Goal: Task Accomplishment & Management: Complete application form

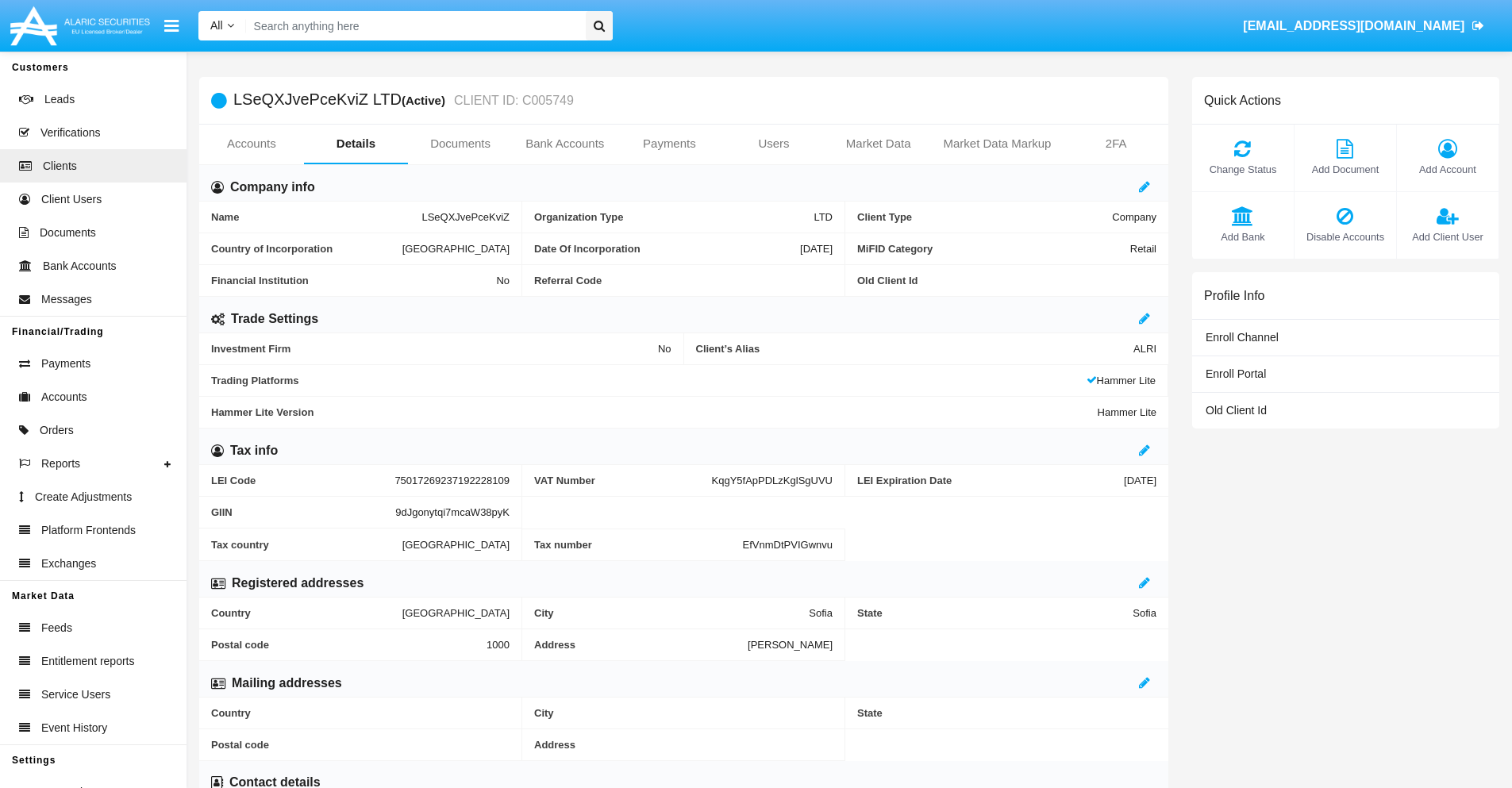
click at [564, 144] on link "Bank Accounts" at bounding box center [565, 144] width 105 height 38
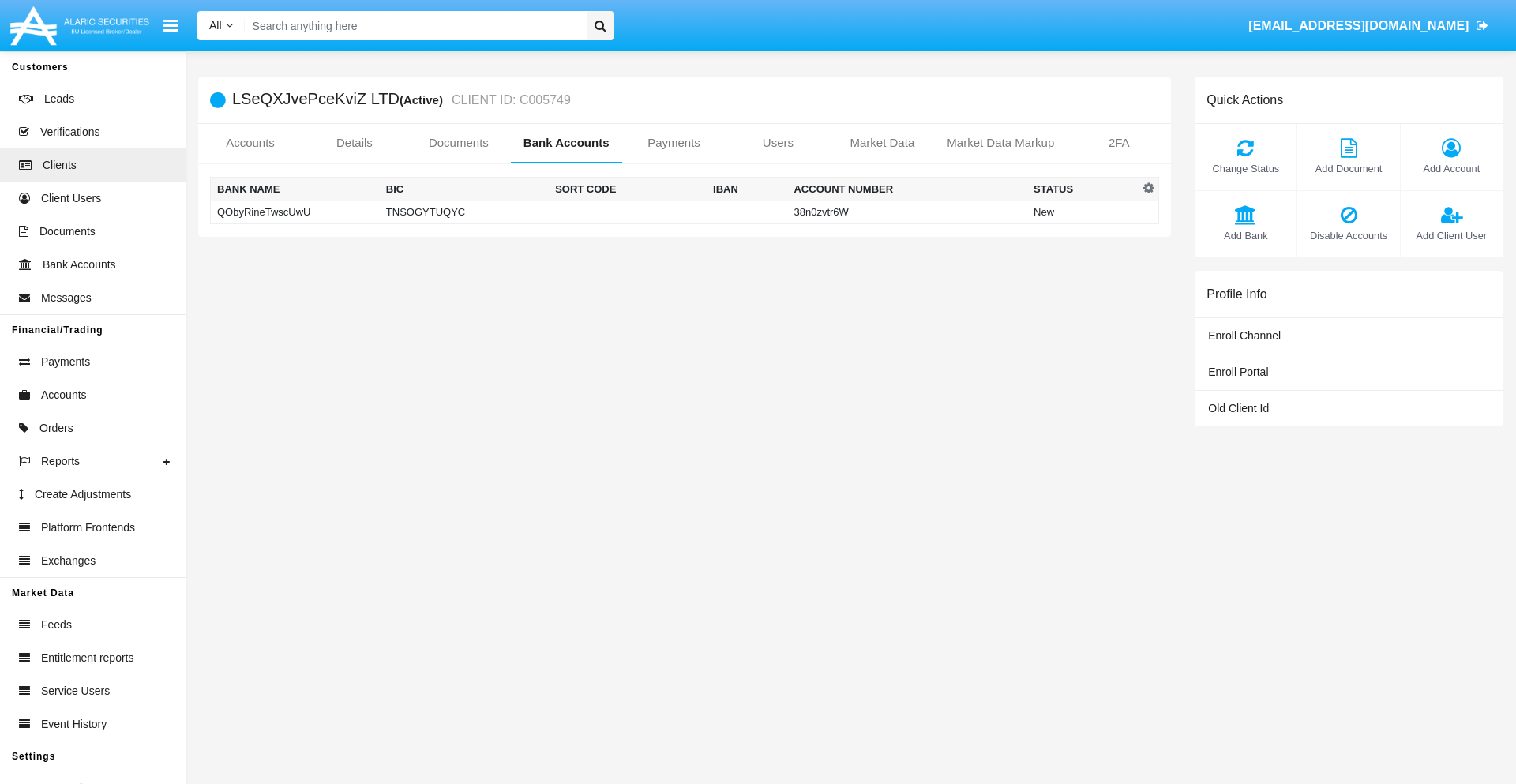
click at [295, 211] on td "QObyRineTwscUwU" at bounding box center [295, 211] width 169 height 23
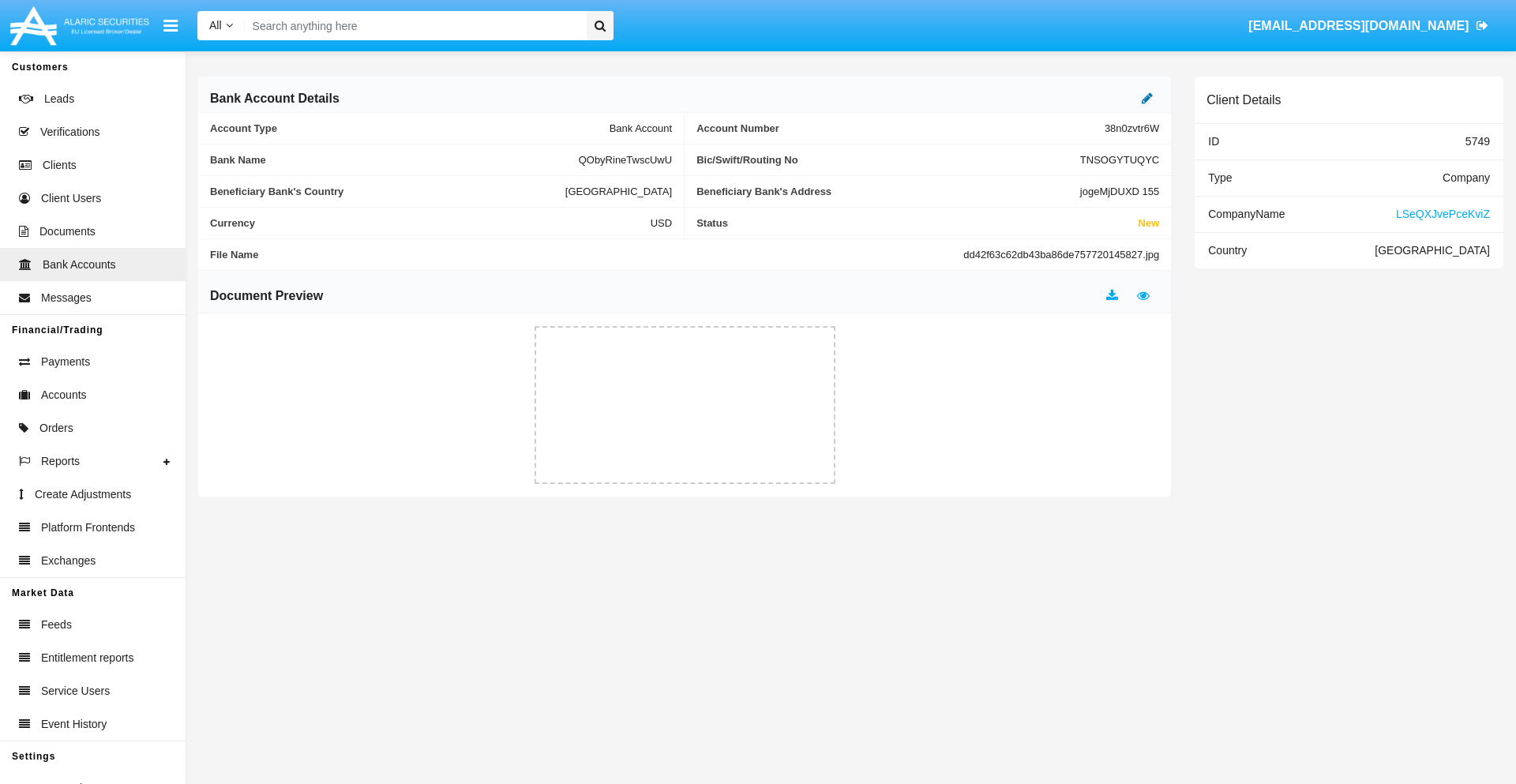
click at [1148, 98] on icon at bounding box center [1147, 98] width 11 height 13
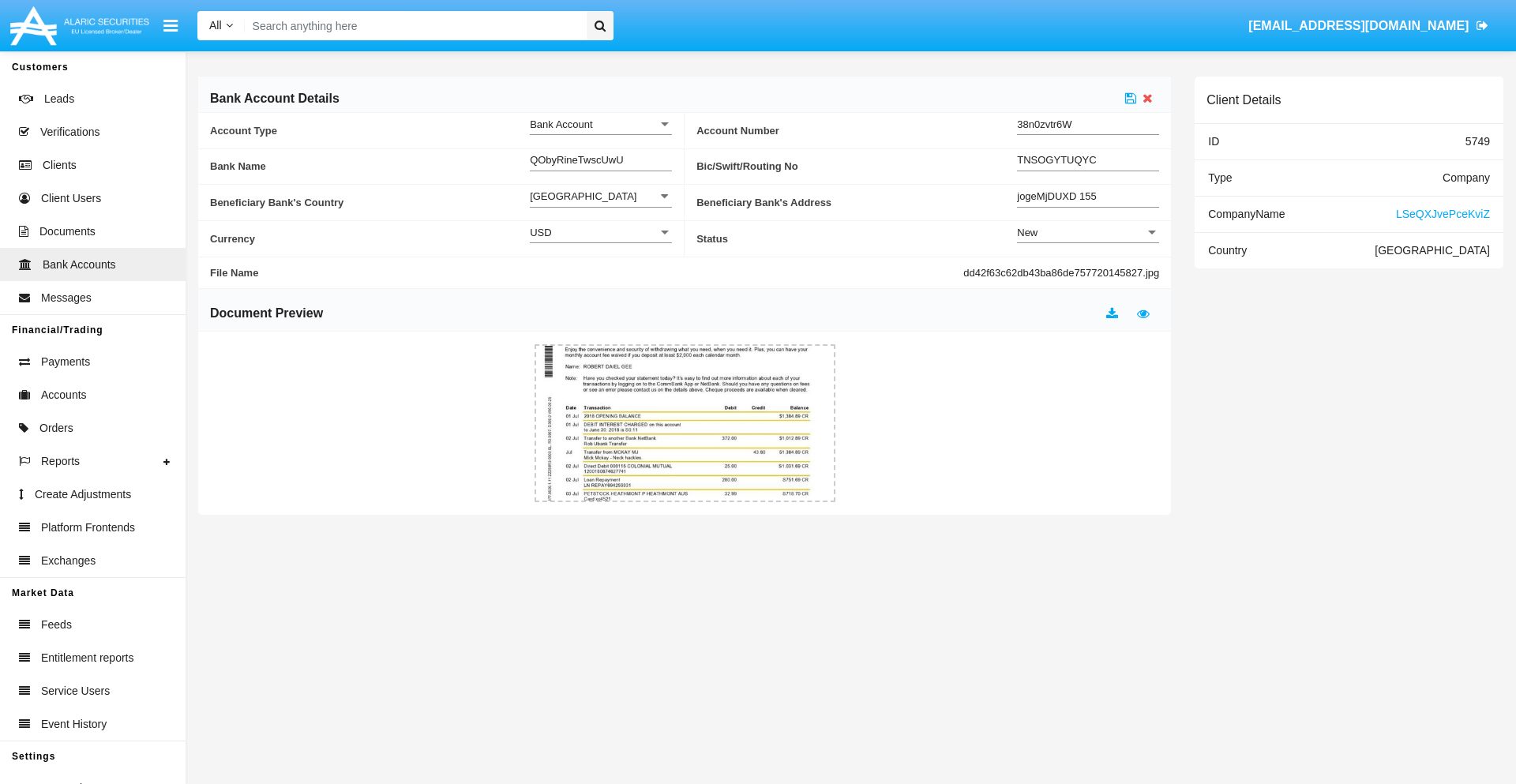
click at [1088, 232] on div "New" at bounding box center [1081, 232] width 128 height 13
click at [1088, 271] on span "Active" at bounding box center [1088, 272] width 142 height 31
click at [1131, 98] on icon at bounding box center [1130, 98] width 11 height 13
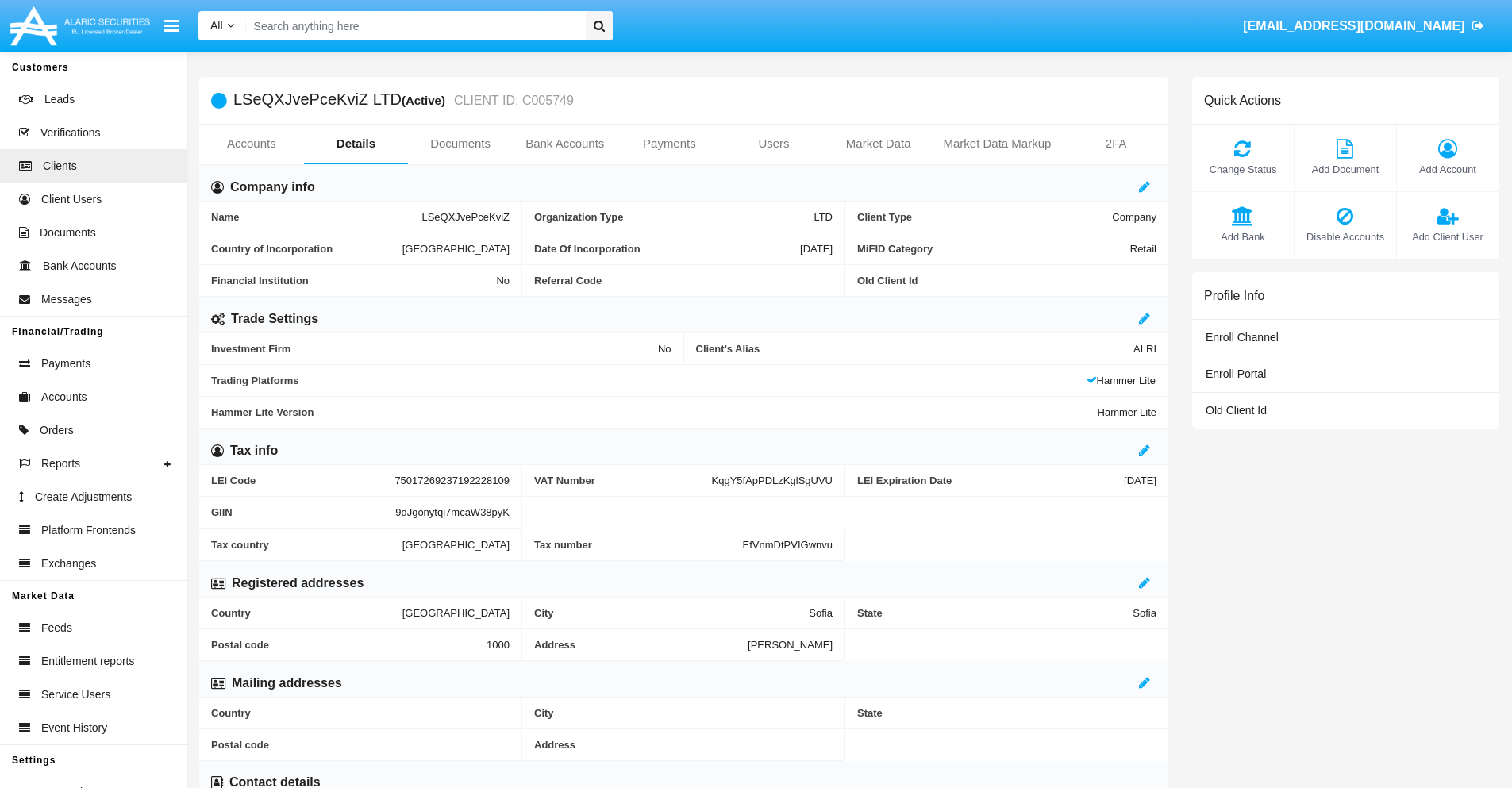
click at [564, 144] on link "Bank Accounts" at bounding box center [565, 144] width 105 height 38
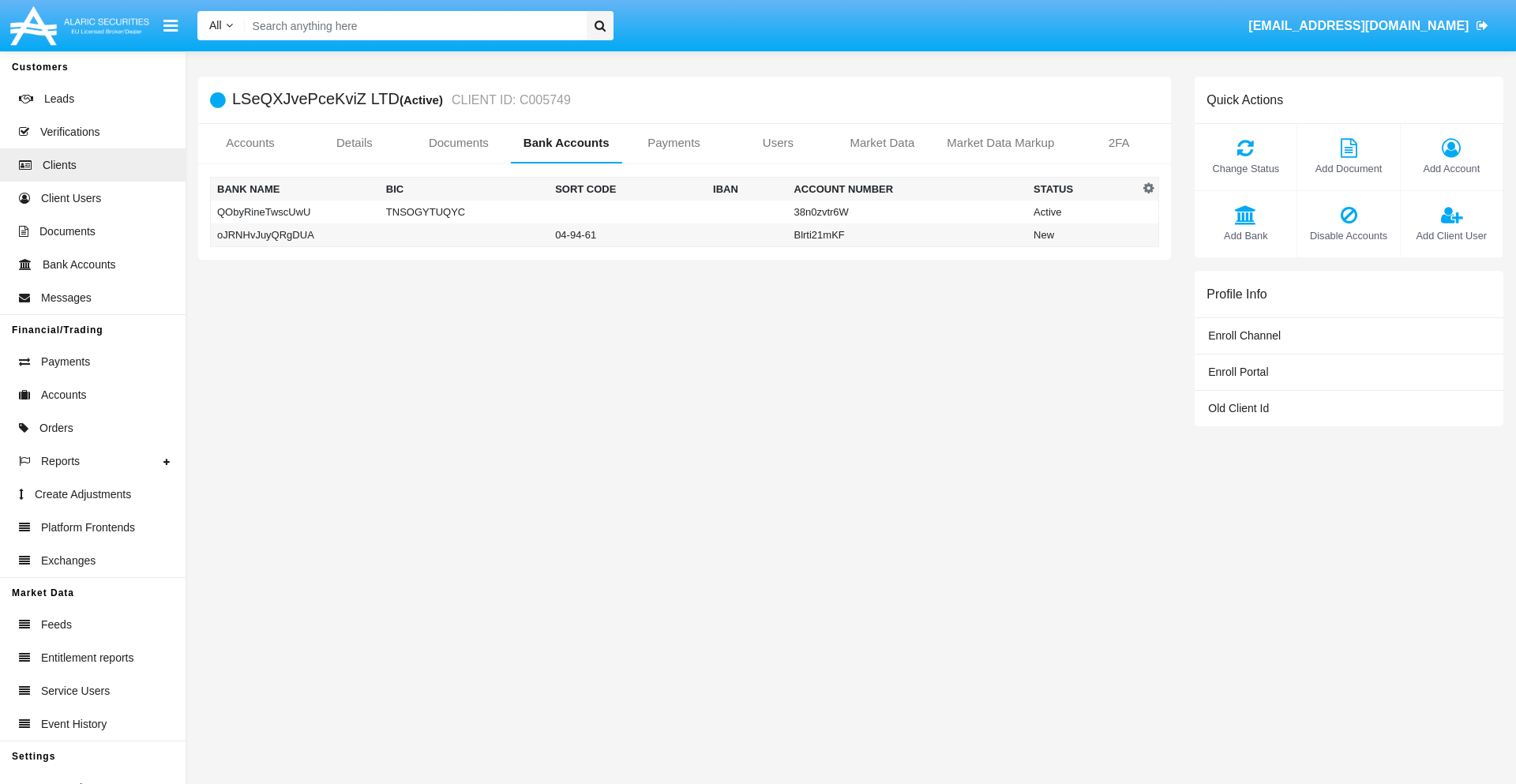
click at [295, 235] on td "oJRNHvJuyQRgDUA" at bounding box center [295, 235] width 169 height 23
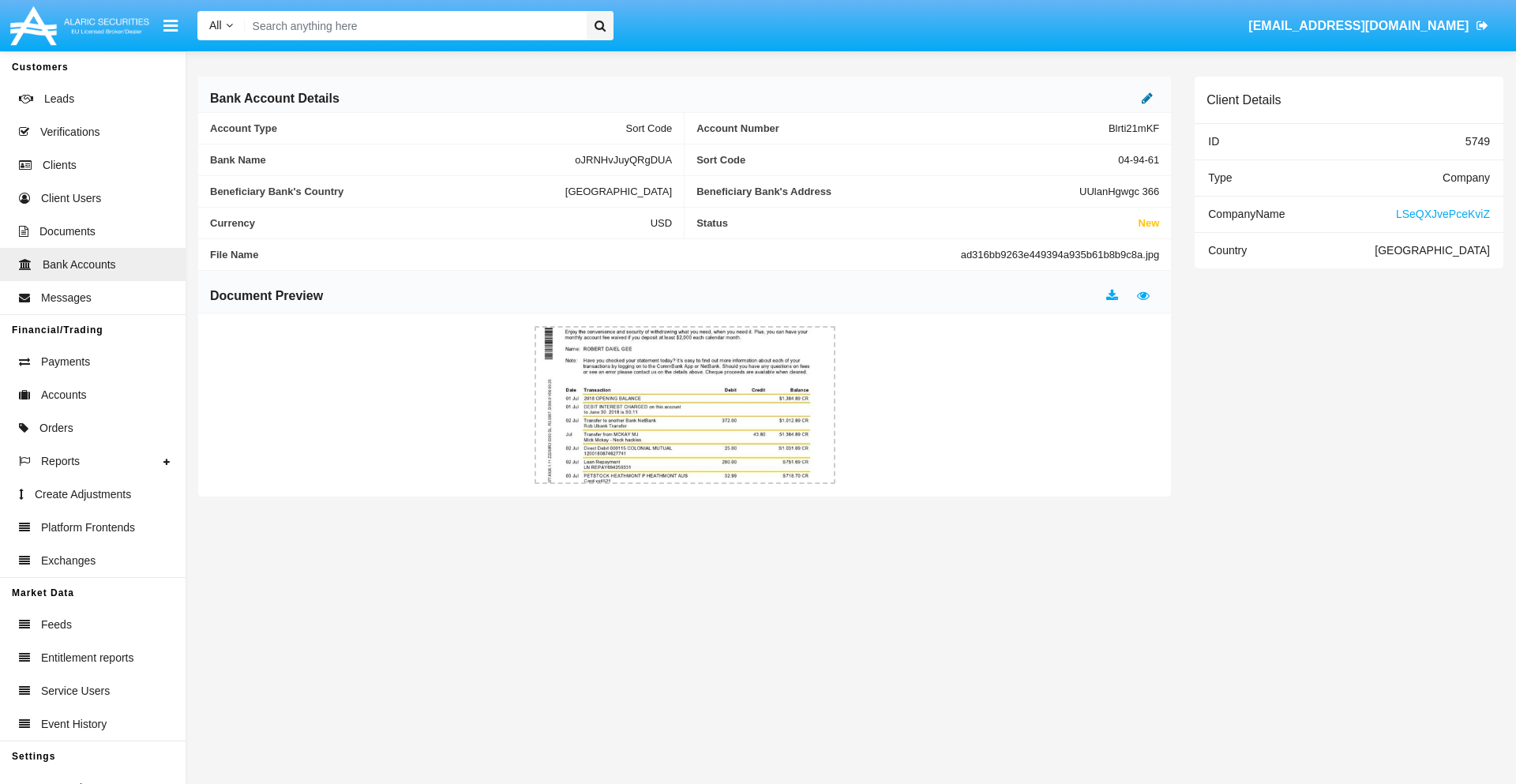
click at [1148, 98] on icon at bounding box center [1147, 98] width 11 height 13
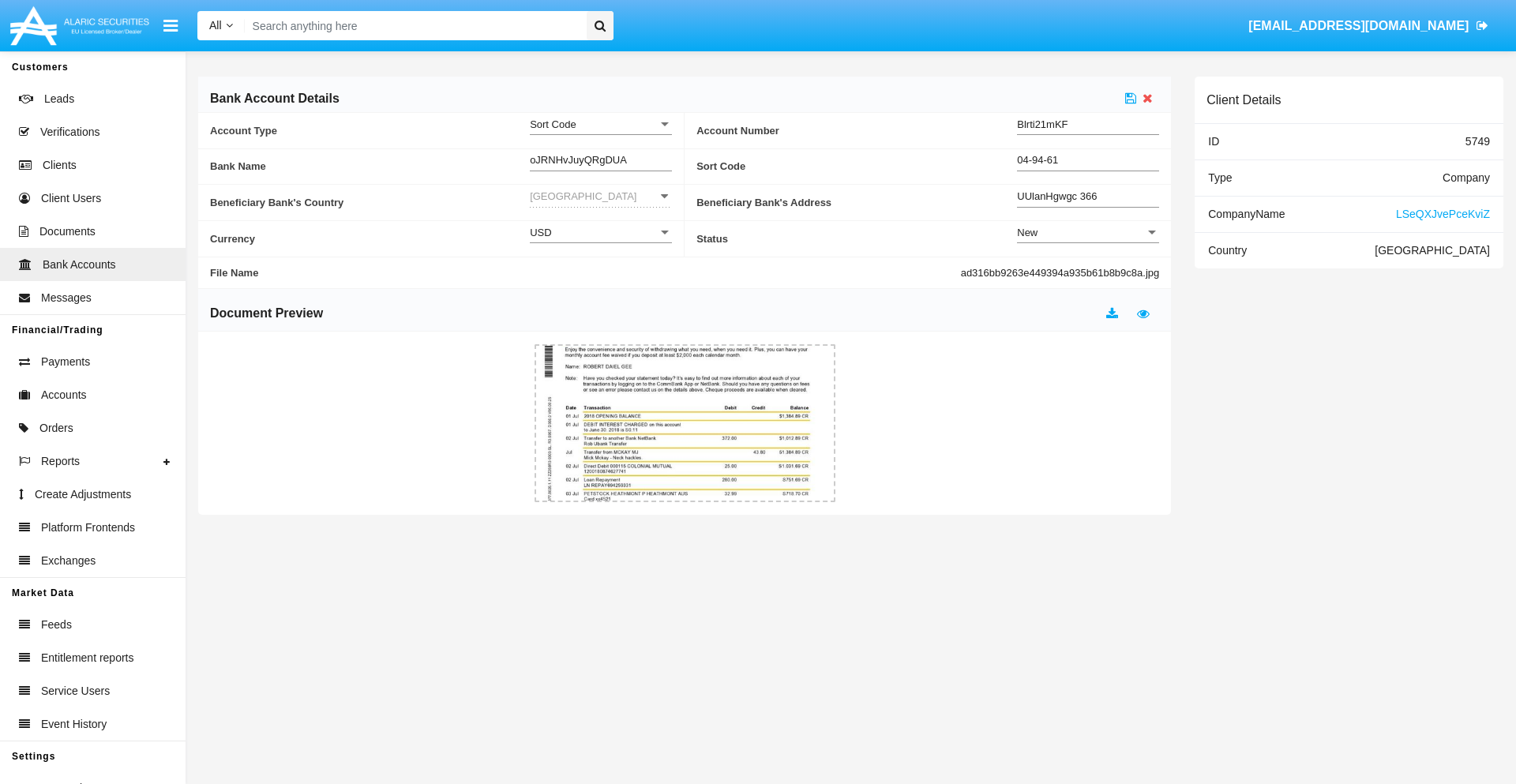
click at [1088, 232] on div "New" at bounding box center [1081, 232] width 128 height 13
click at [1088, 271] on span "Active" at bounding box center [1088, 272] width 142 height 31
click at [1131, 98] on icon at bounding box center [1130, 98] width 11 height 13
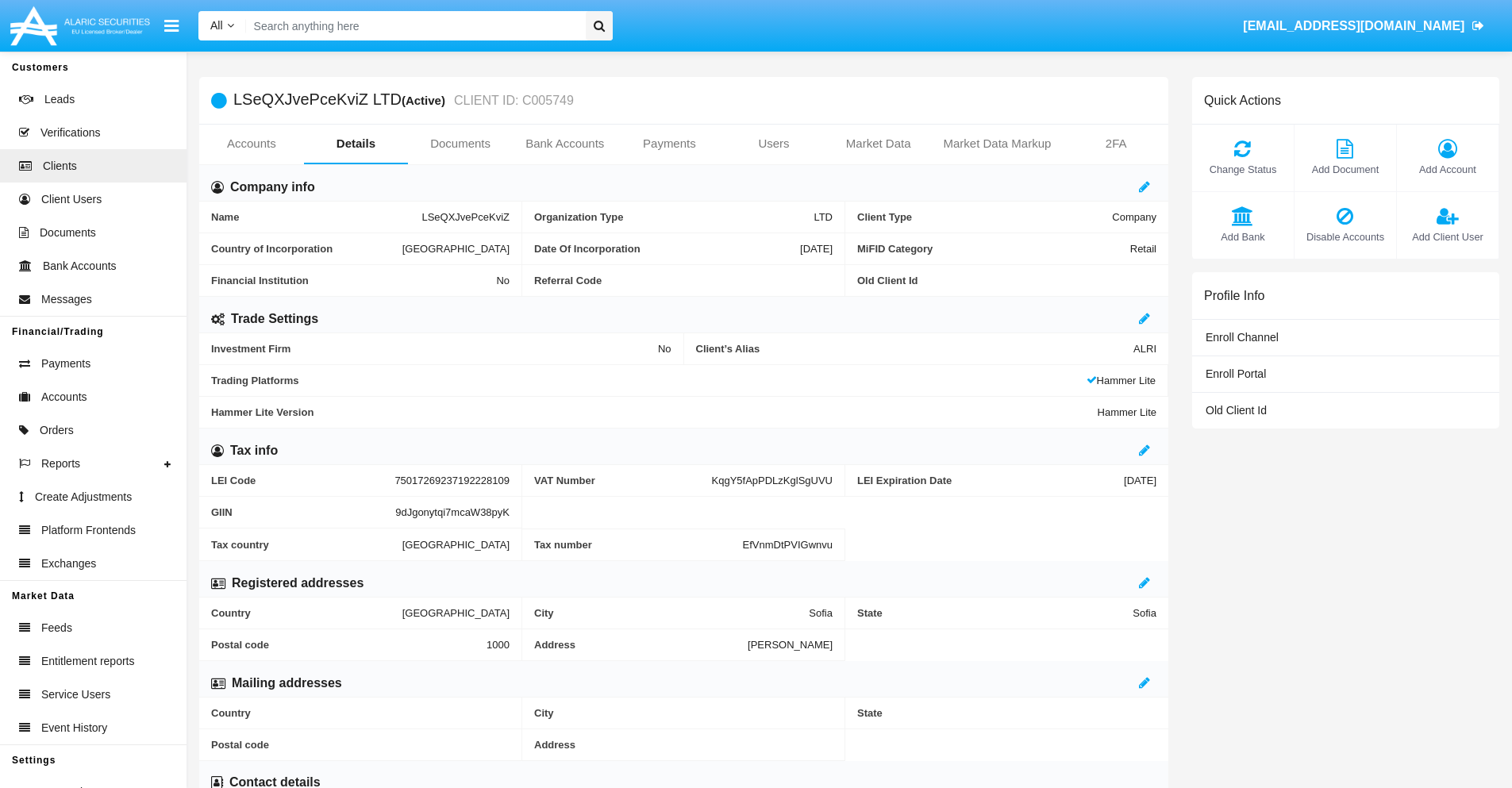
click at [1242, 237] on span "Add Bank" at bounding box center [1243, 236] width 85 height 15
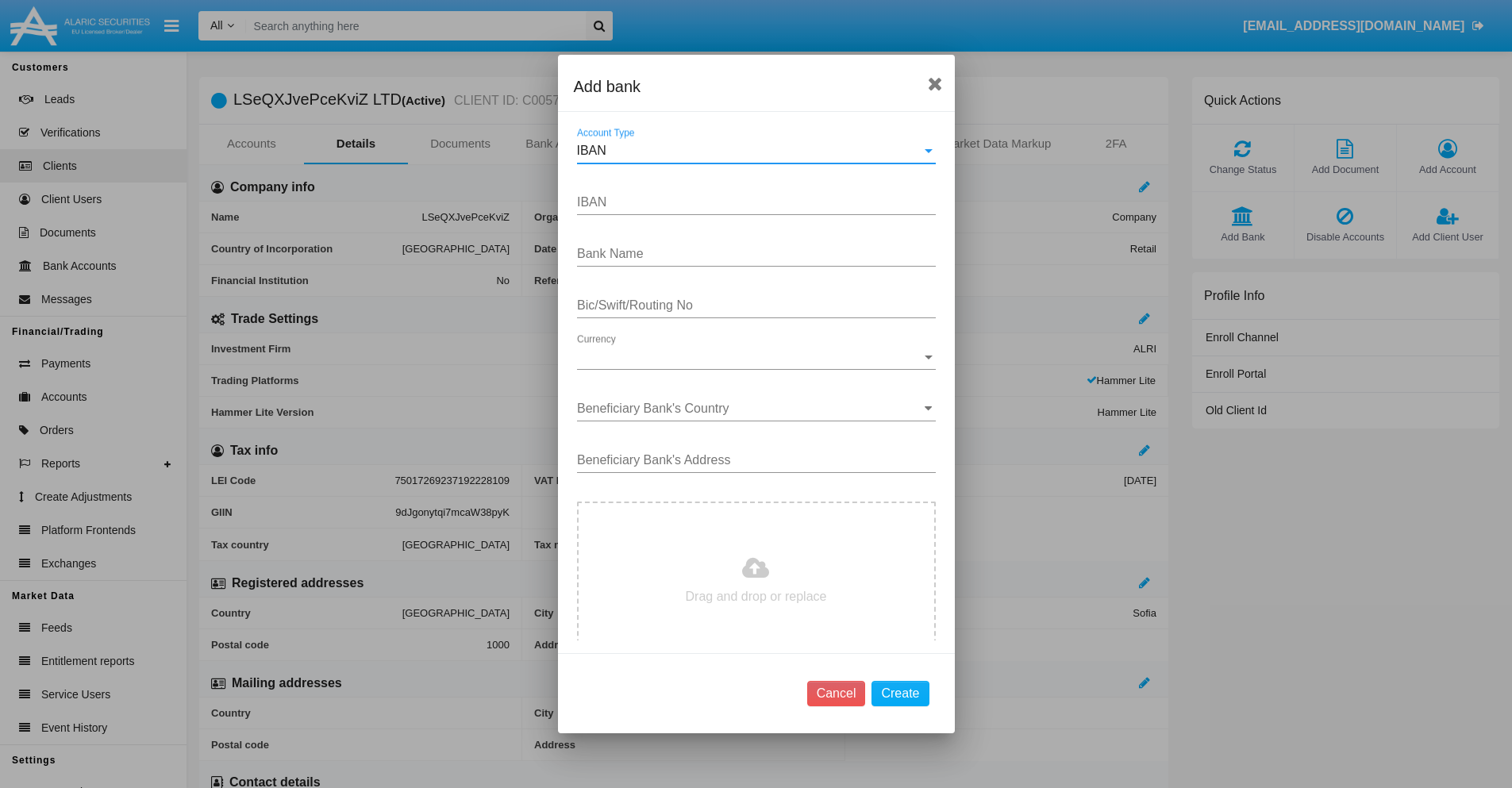
click at [750, 151] on div "IBAN" at bounding box center [748, 151] width 344 height 14
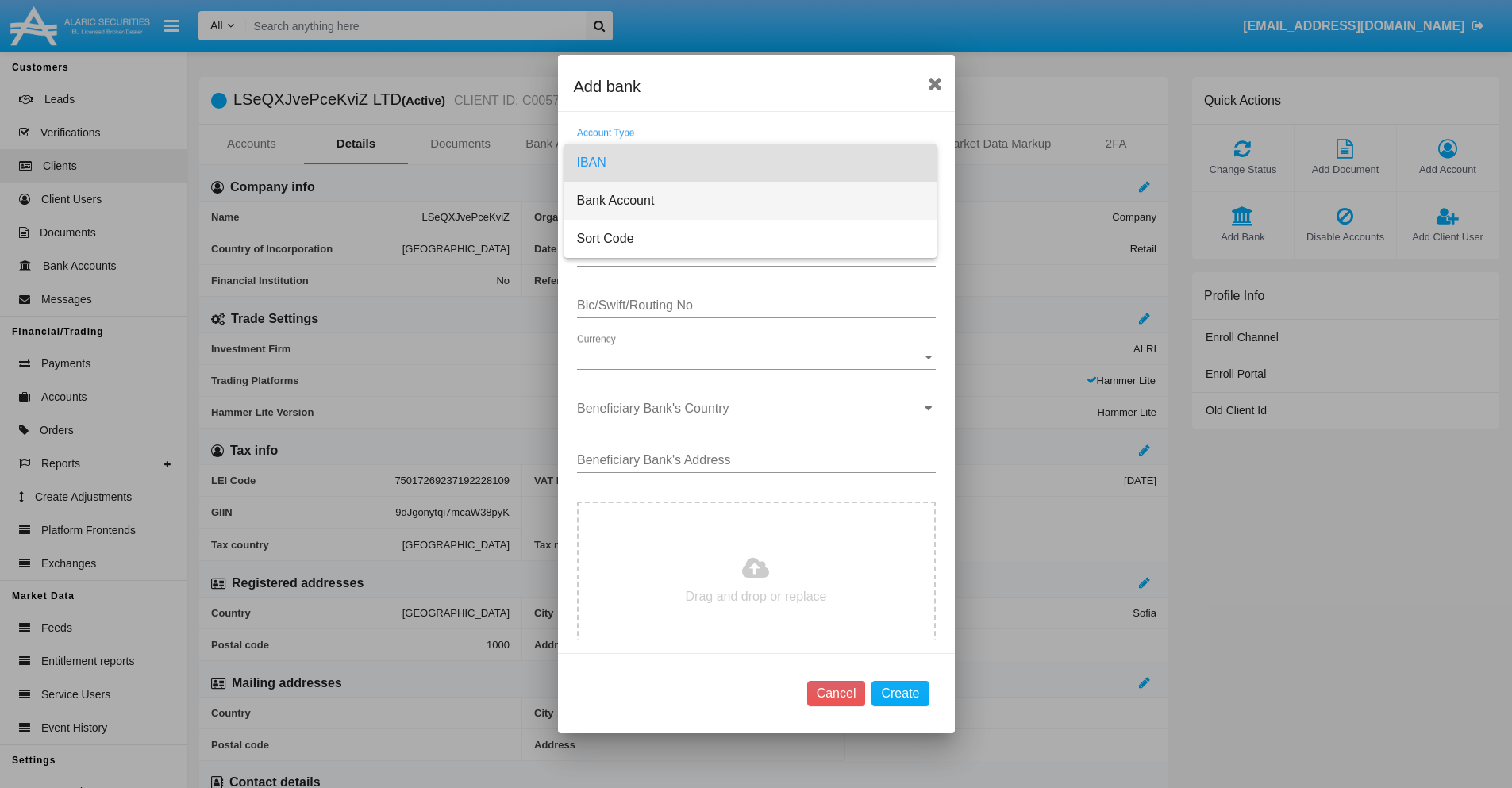
click at [750, 201] on span "Bank Account" at bounding box center [750, 201] width 347 height 38
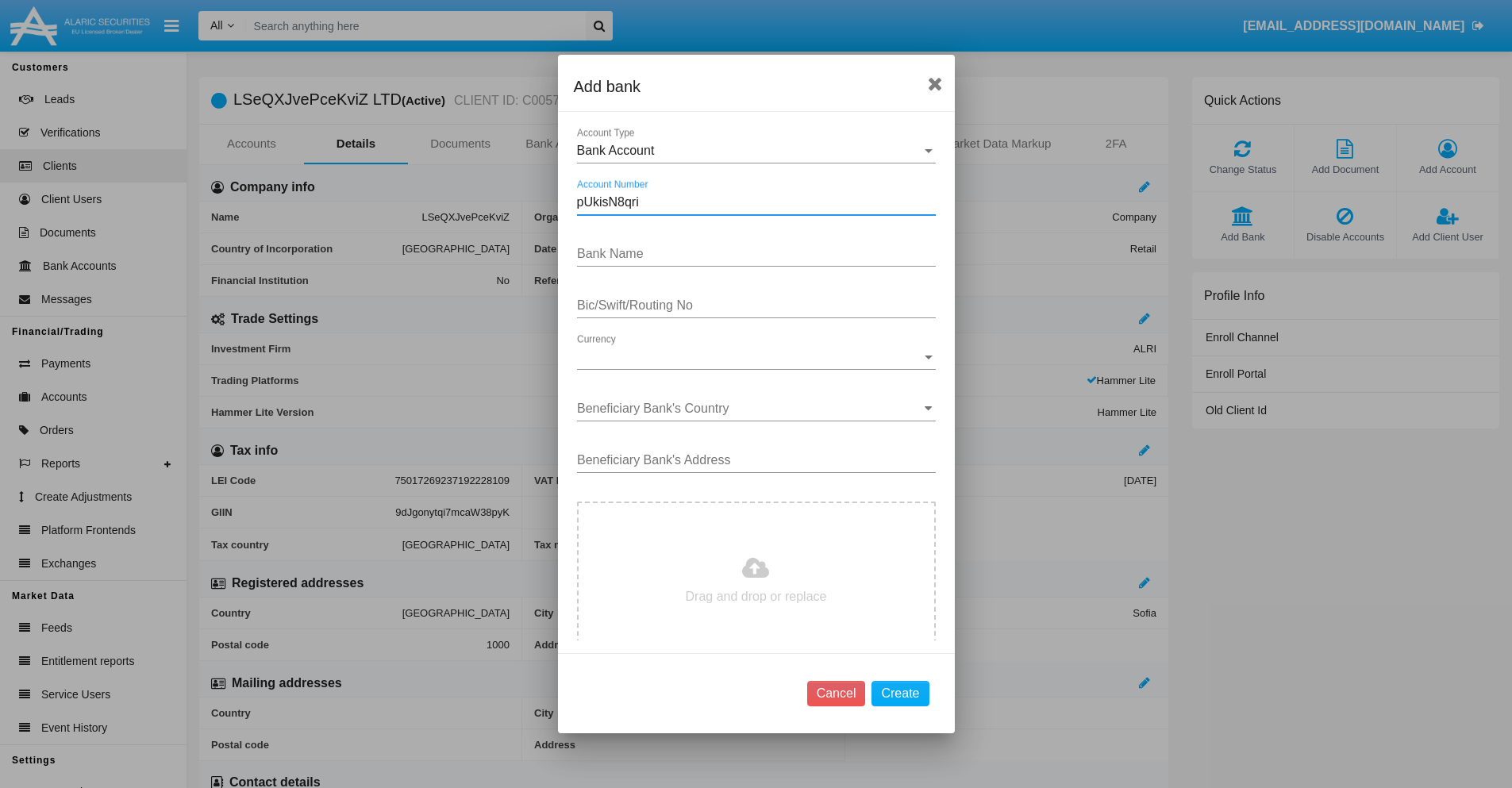
type input "pUkisN8qri"
type input "dEtWJylhZFSuiSP"
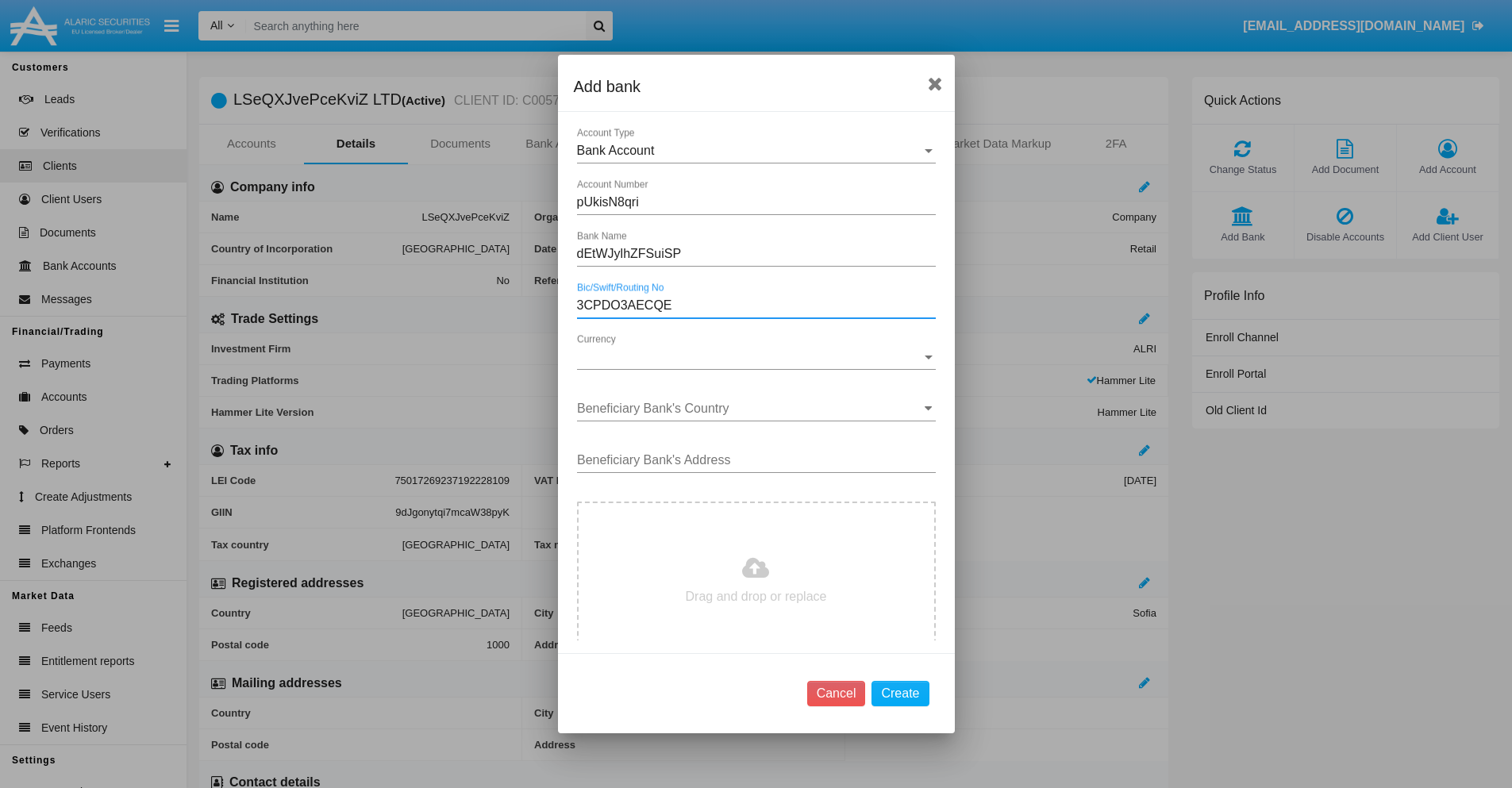
type input "3CPDO3AECQE"
click at [750, 357] on span "Currency" at bounding box center [748, 357] width 344 height 14
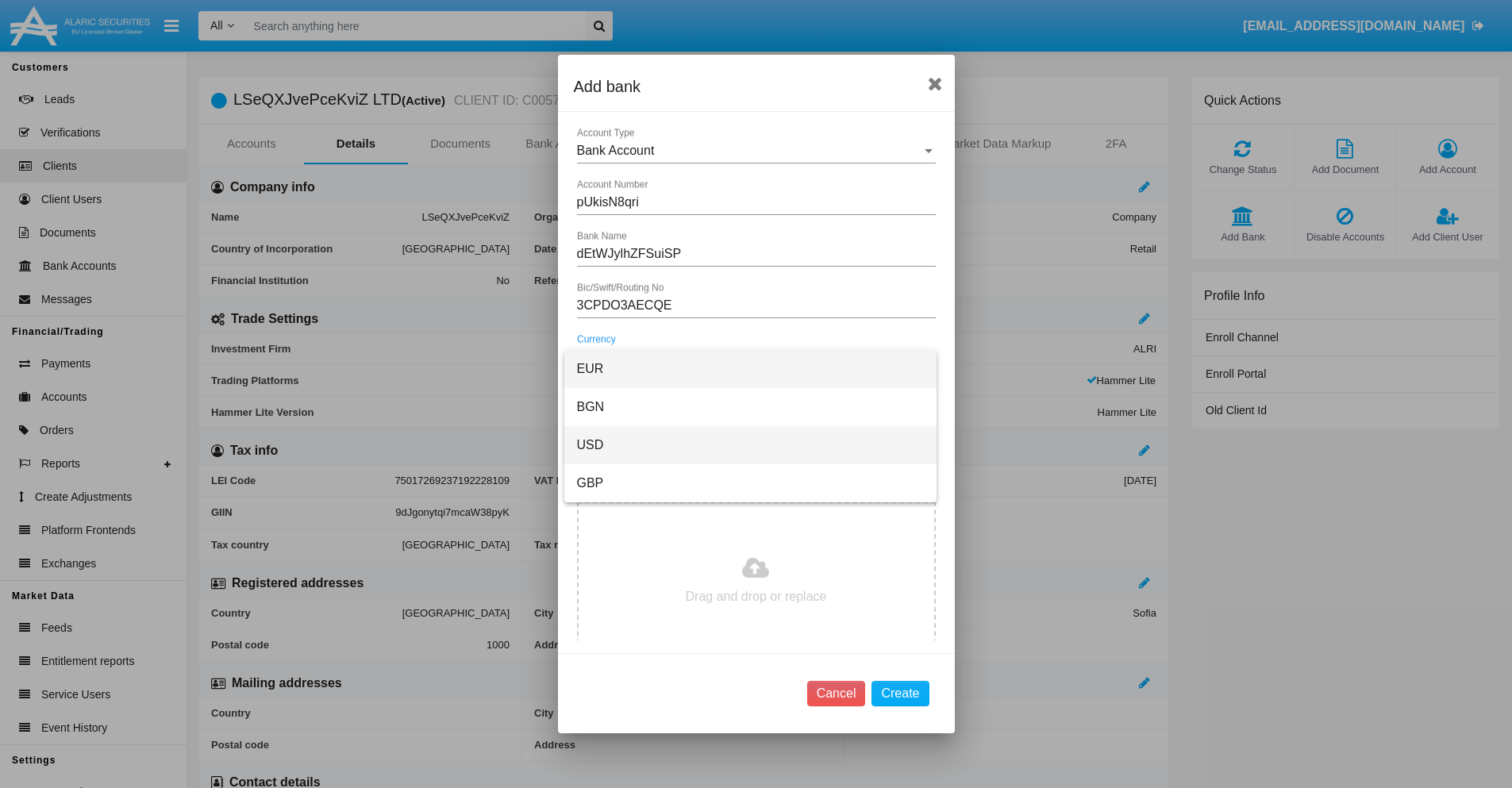
click at [750, 445] on span "USD" at bounding box center [750, 445] width 347 height 38
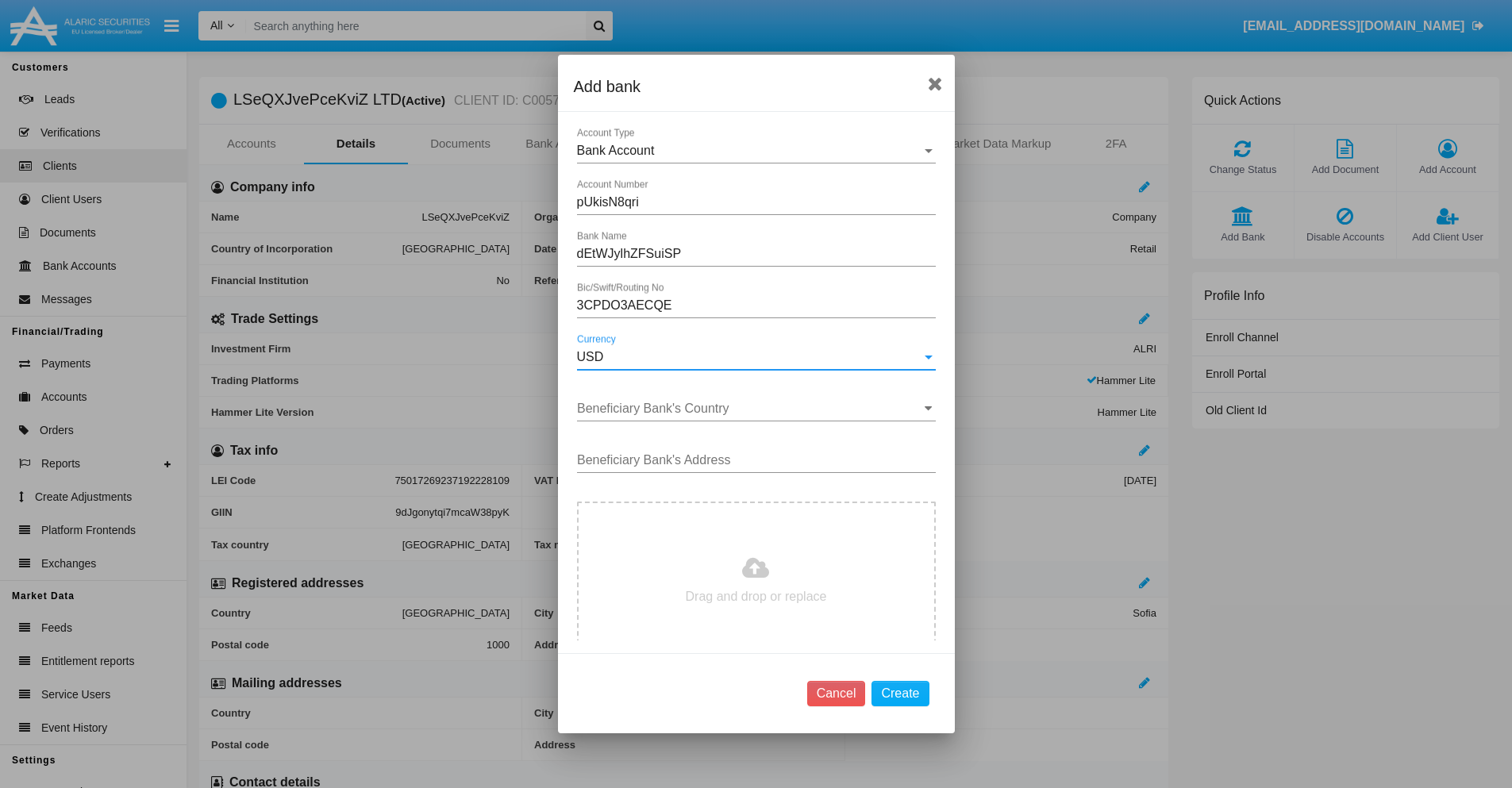
click at [750, 408] on input "Beneficiary Bank's Country" at bounding box center [756, 408] width 359 height 14
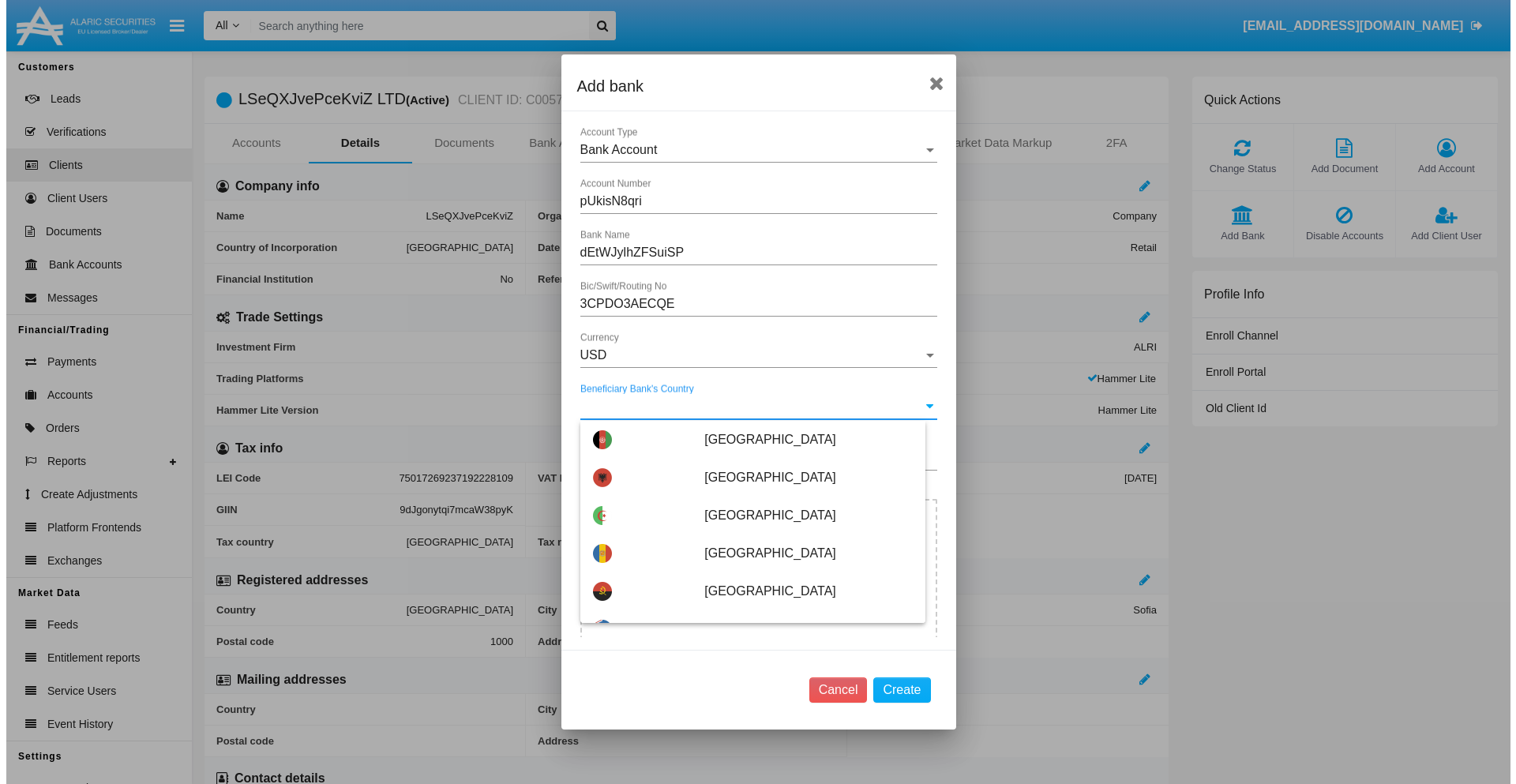
scroll to position [2525, 0]
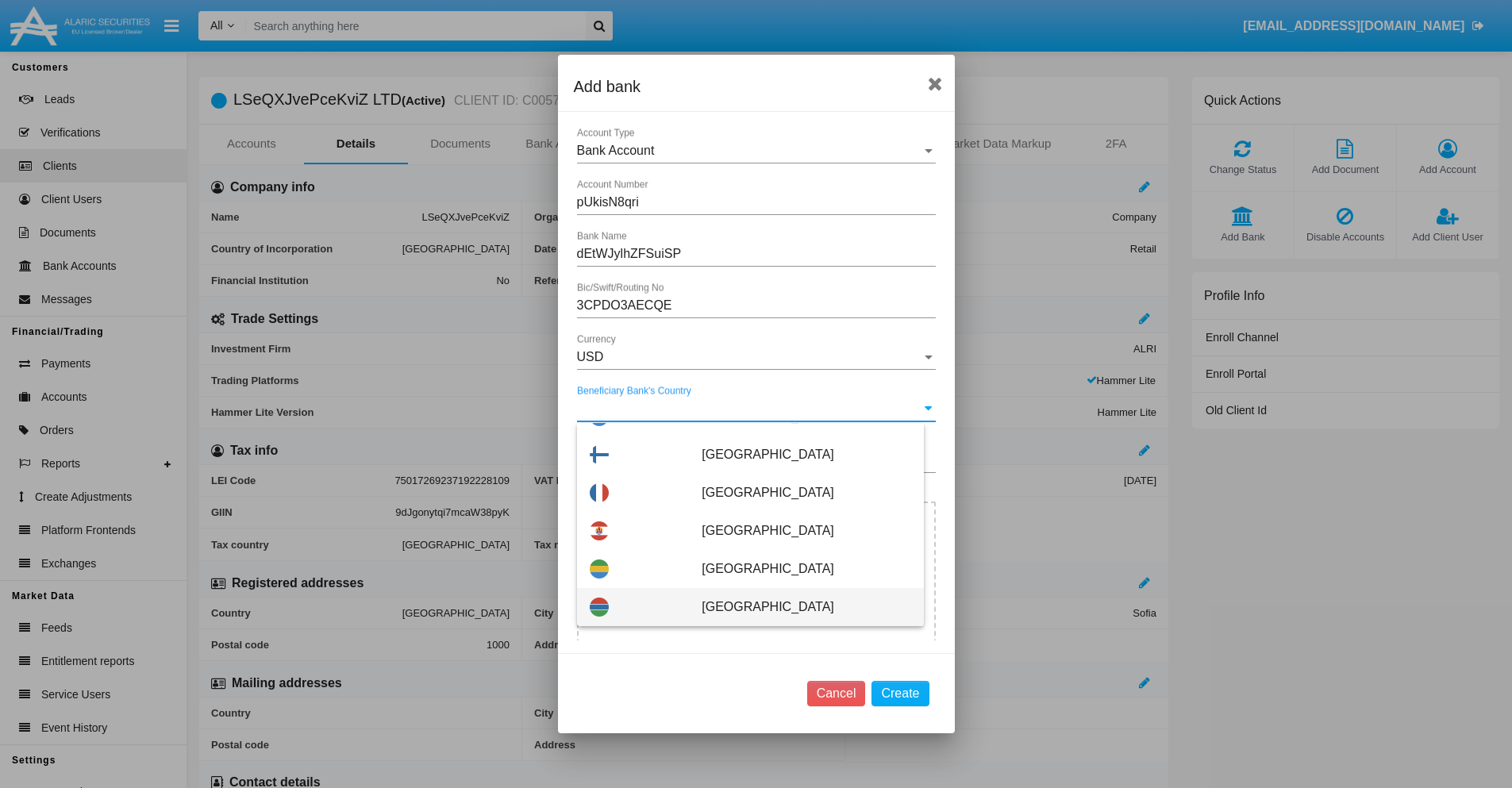
click at [798, 607] on span "[GEOGRAPHIC_DATA]" at bounding box center [806, 607] width 209 height 38
type input "[GEOGRAPHIC_DATA]"
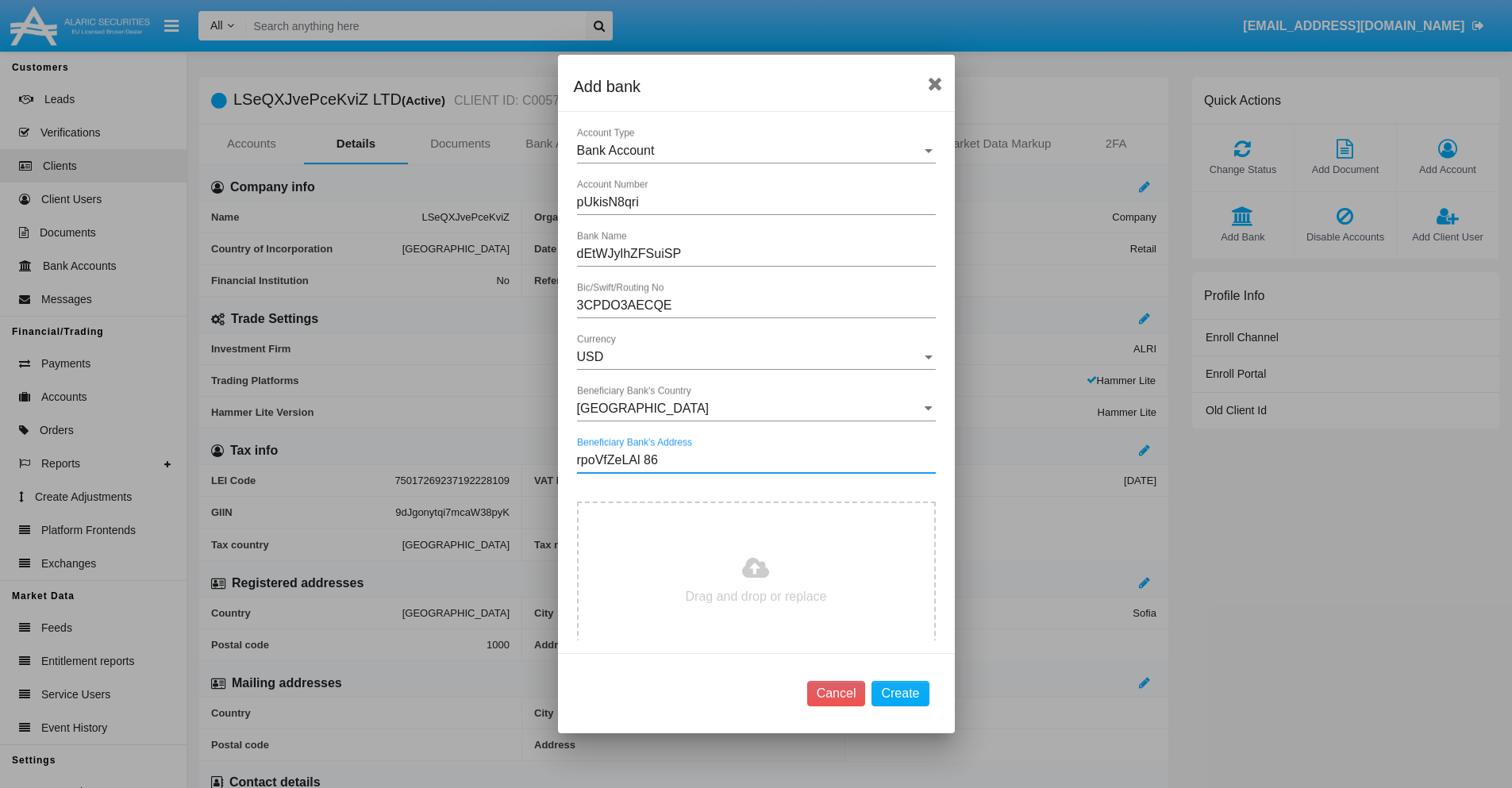
type input "rpoVfZeLAl 864"
type input "C:\fakepath\bank-statement.png"
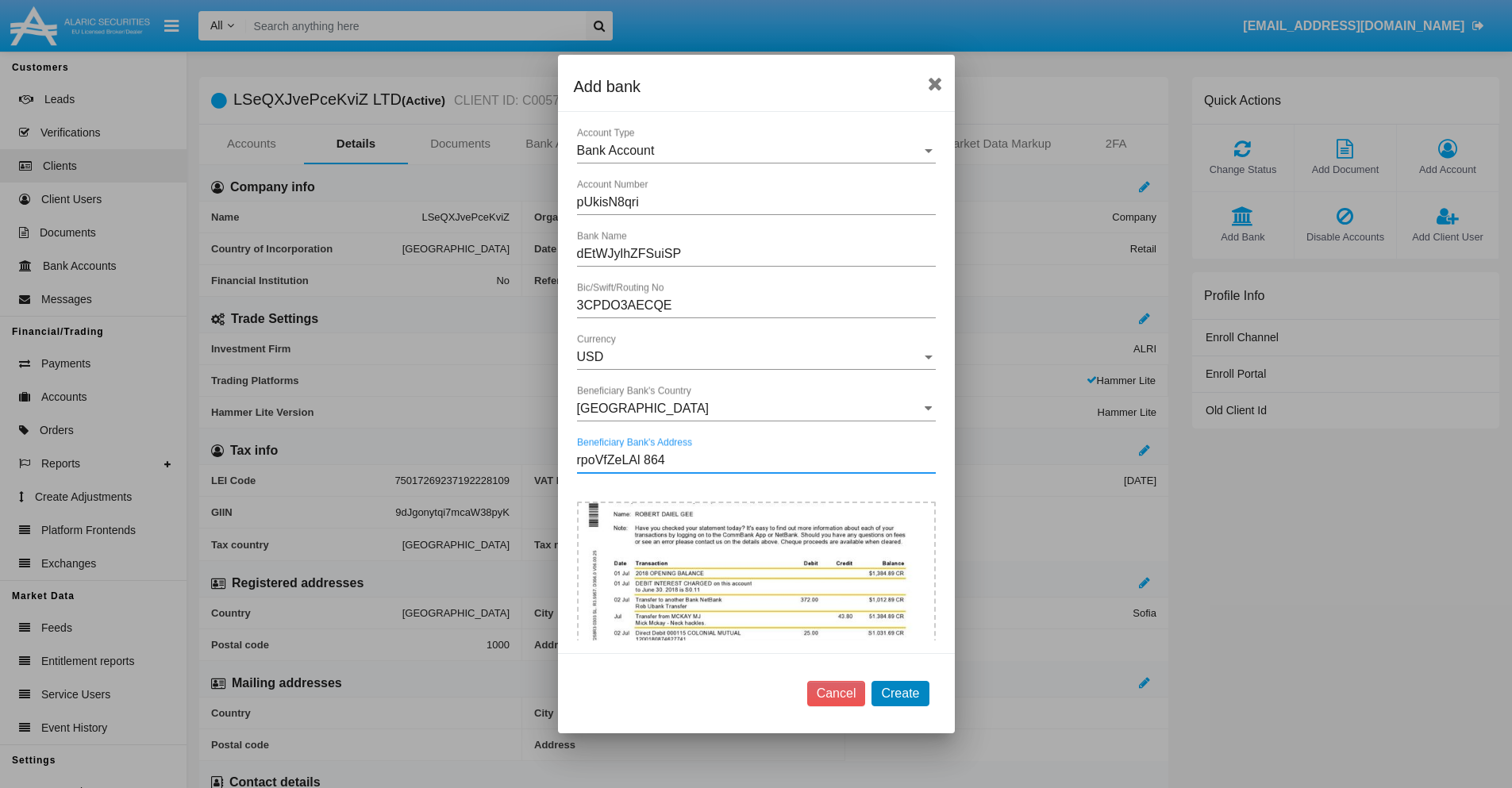
click at [900, 692] on button "Create" at bounding box center [900, 693] width 57 height 25
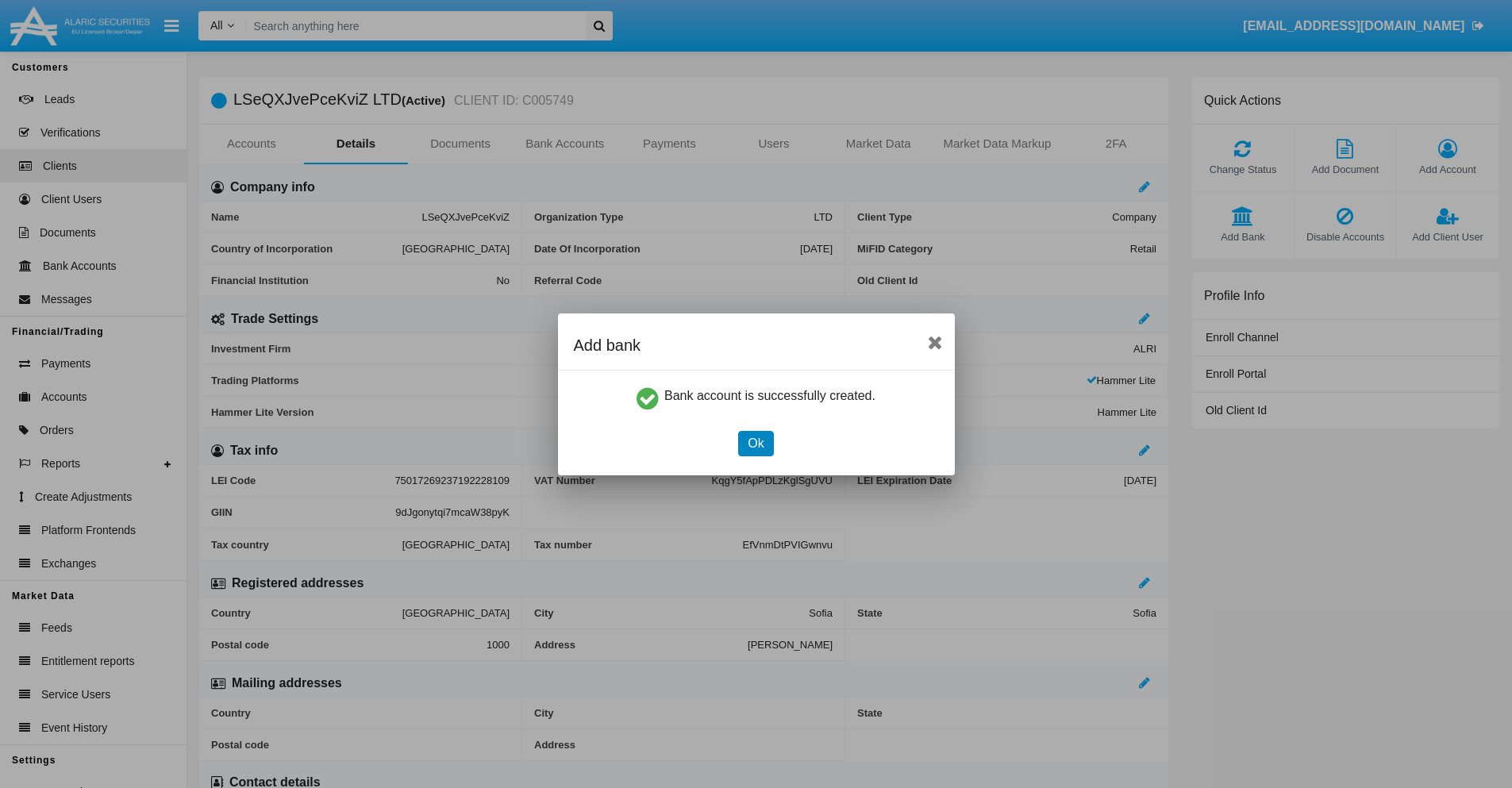
click at [755, 442] on button "Ok" at bounding box center [755, 443] width 35 height 25
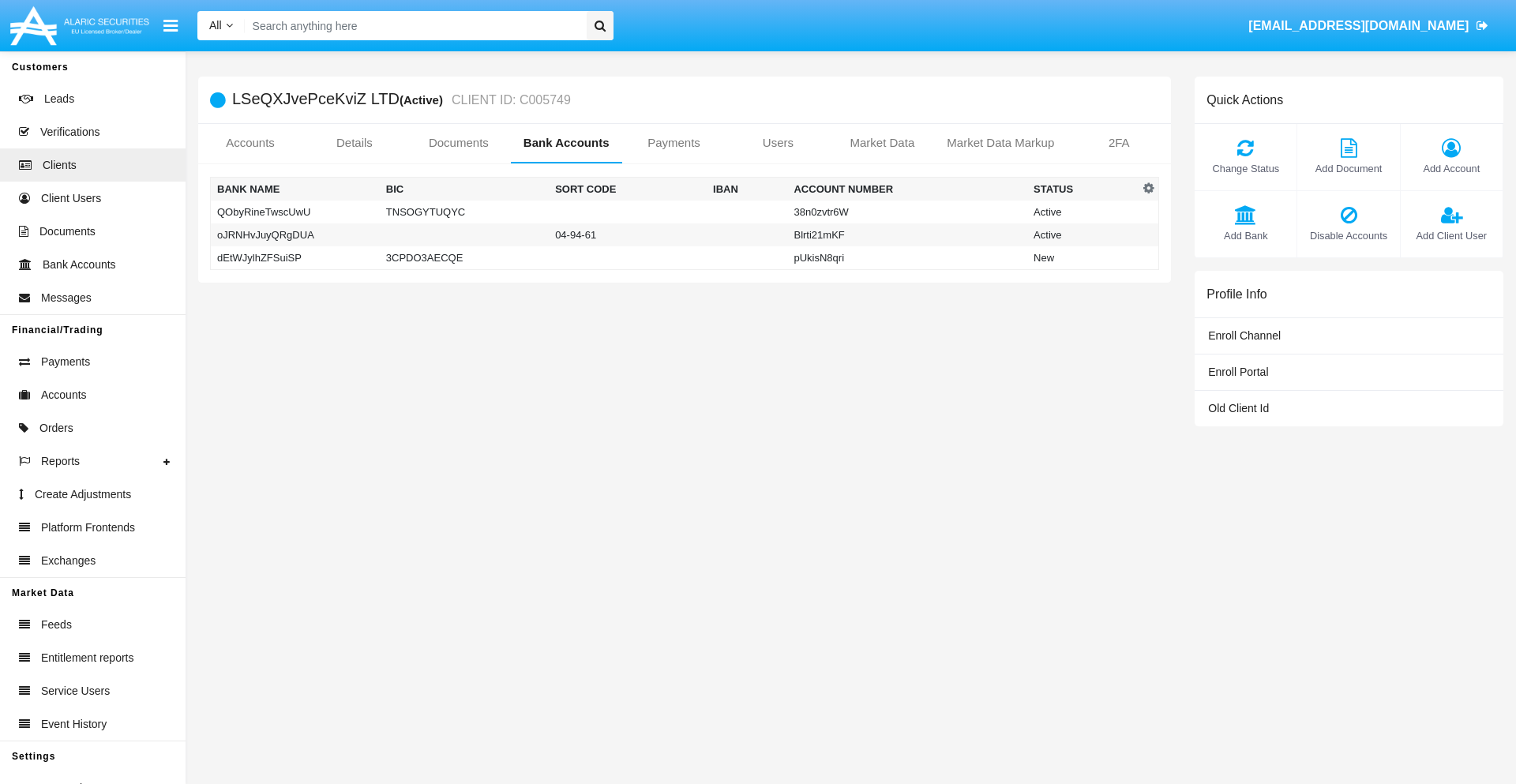
click at [295, 257] on td "dEtWJylhZFSuiSP" at bounding box center [295, 257] width 169 height 23
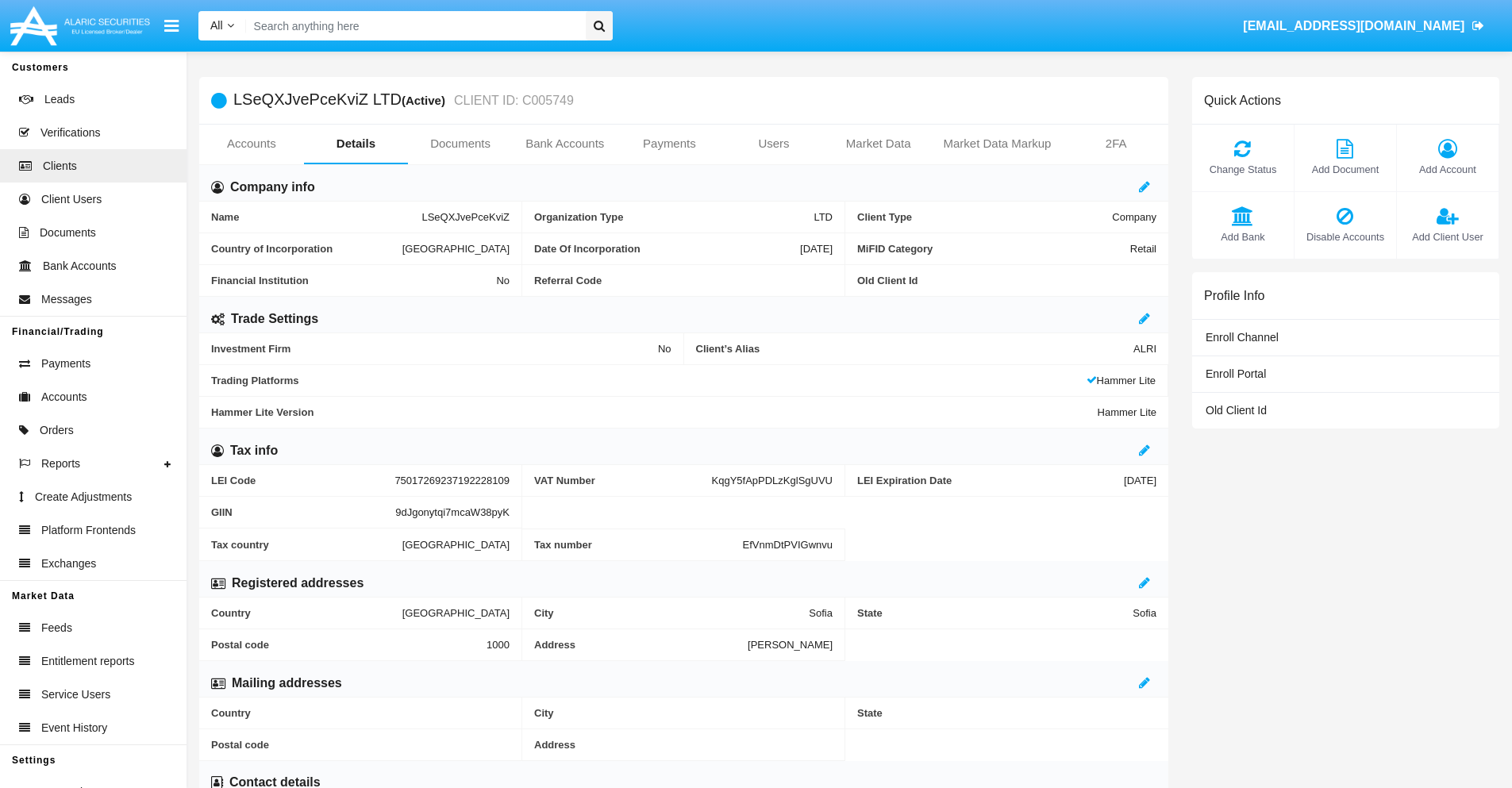
click at [1242, 237] on span "Add Bank" at bounding box center [1243, 236] width 85 height 15
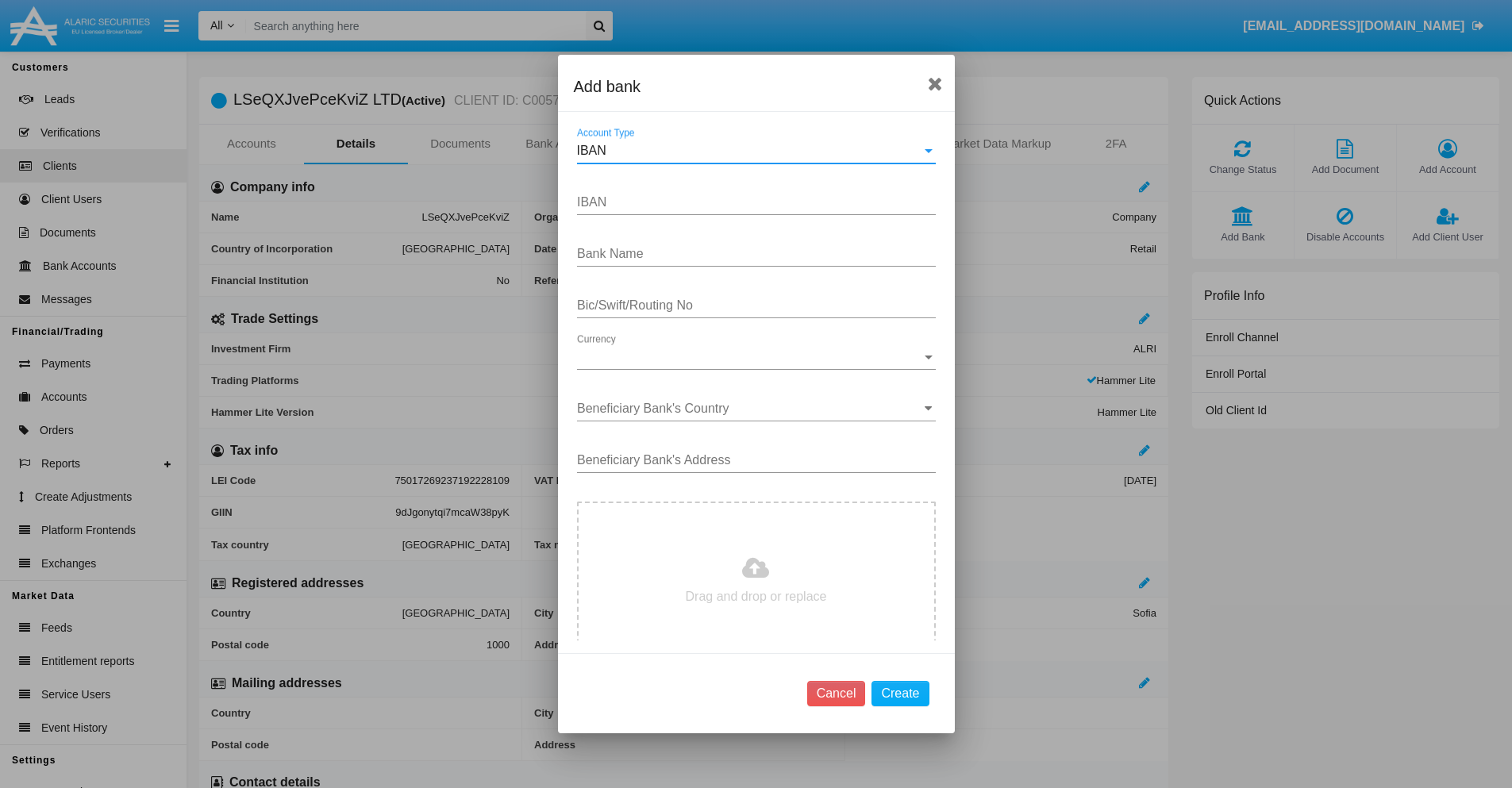
click at [750, 151] on div "IBAN" at bounding box center [748, 151] width 344 height 14
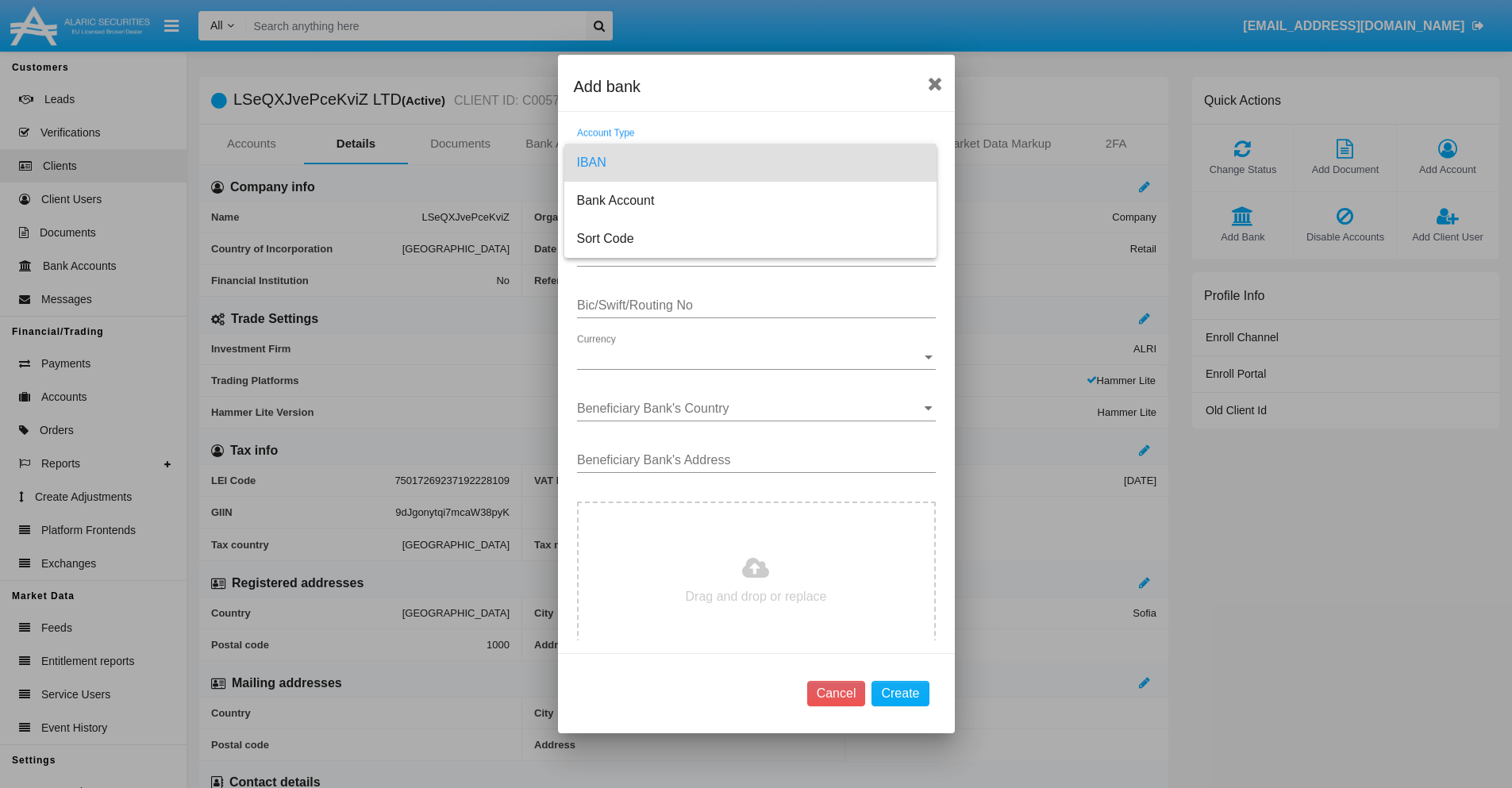
click at [750, 163] on span "IBAN" at bounding box center [750, 163] width 347 height 38
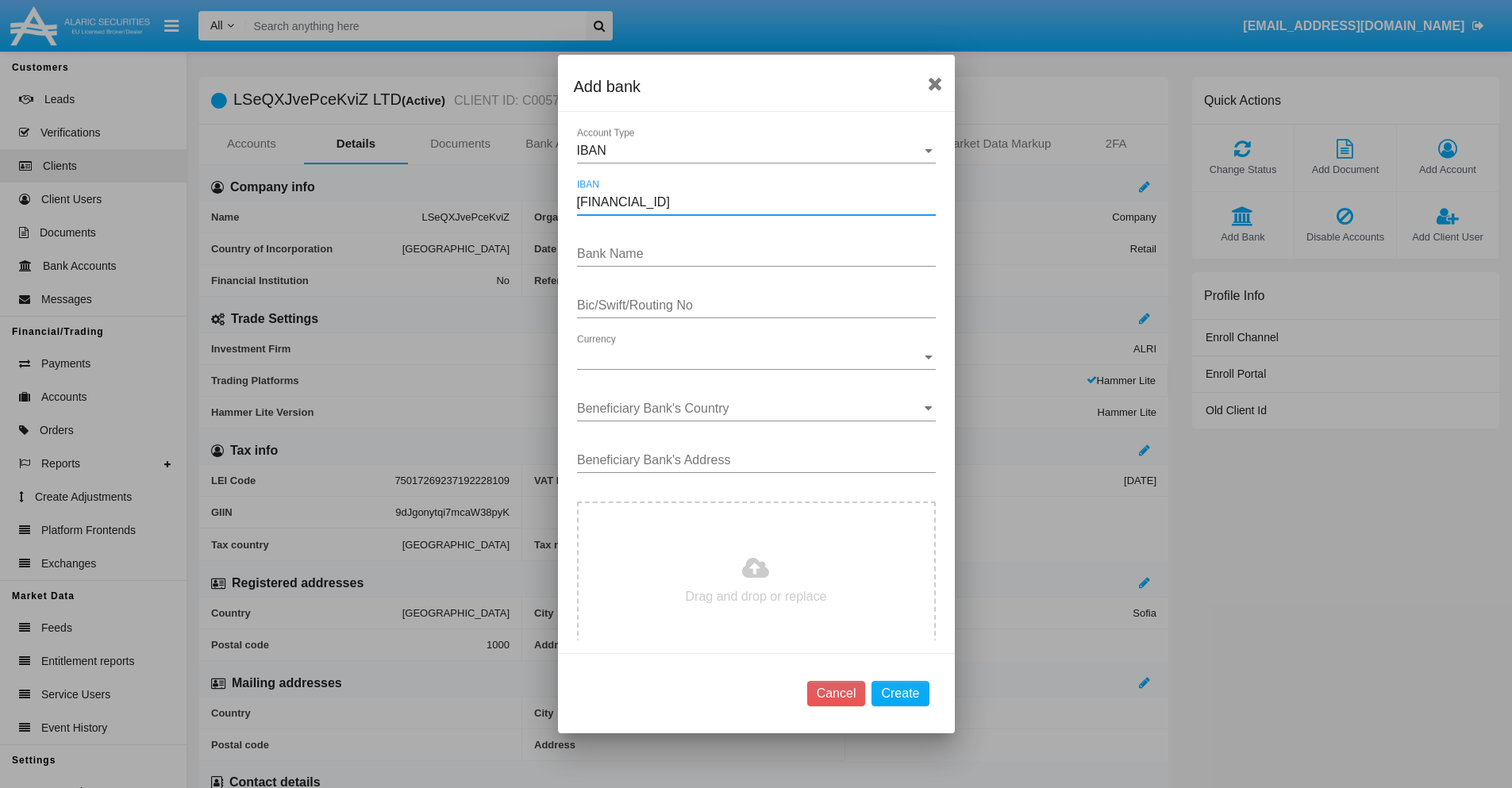
type input "[FINANCIAL_ID]"
type input "MHcmbPqvjqIrQwz"
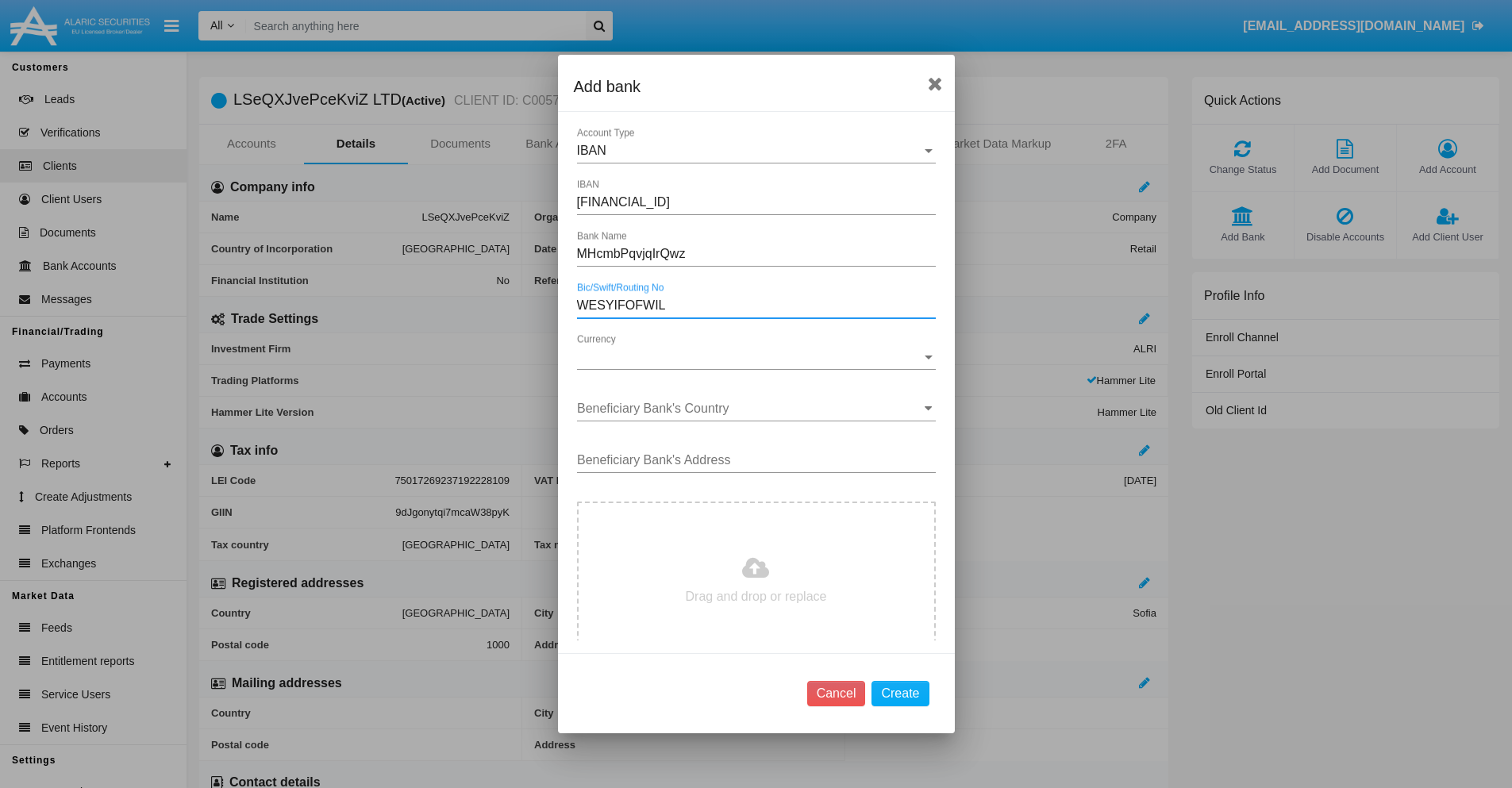
type input "WESYIFOFWIL"
click at [750, 357] on span "Currency" at bounding box center [748, 357] width 344 height 14
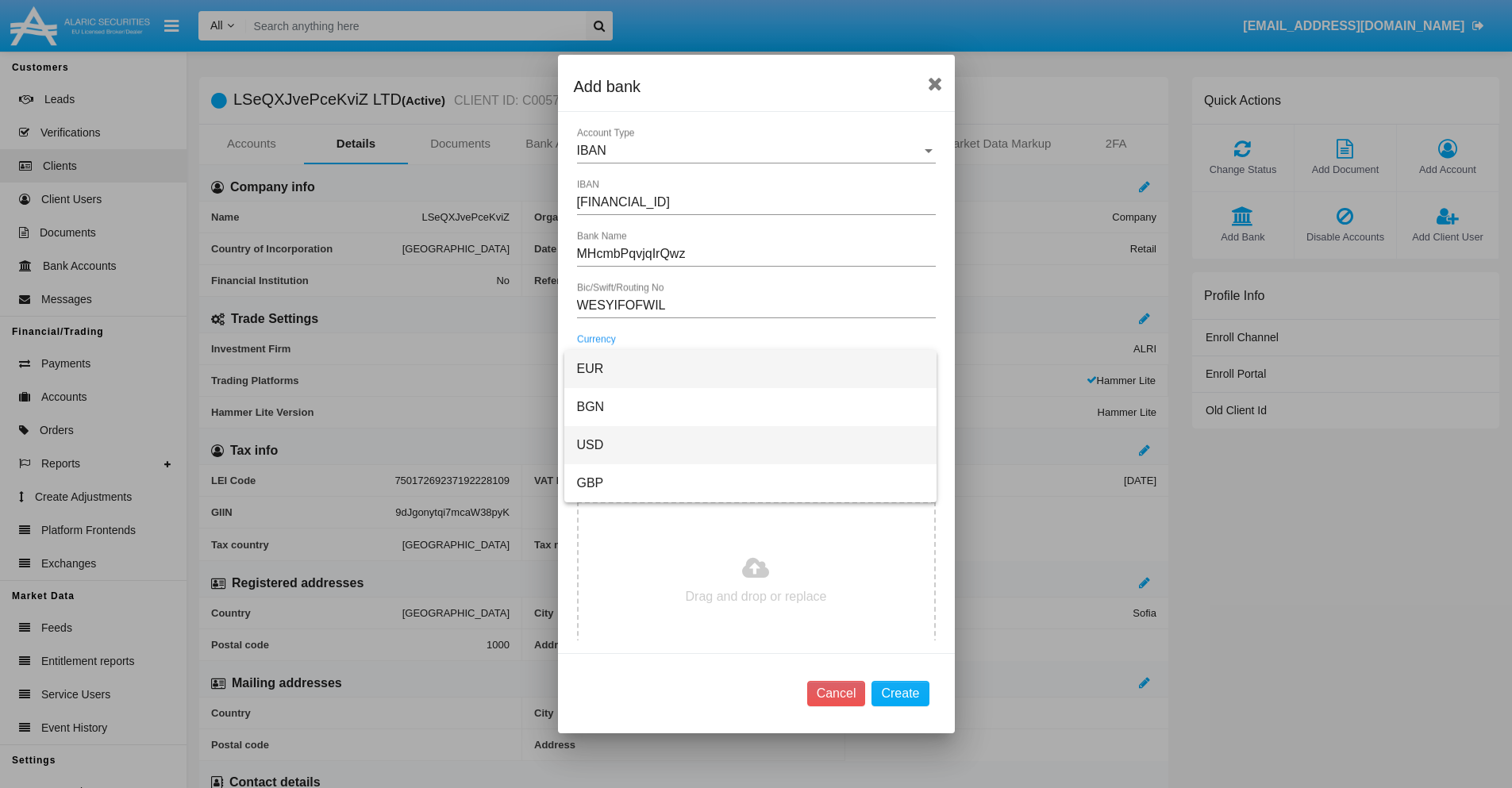
click at [750, 445] on span "USD" at bounding box center [750, 445] width 347 height 38
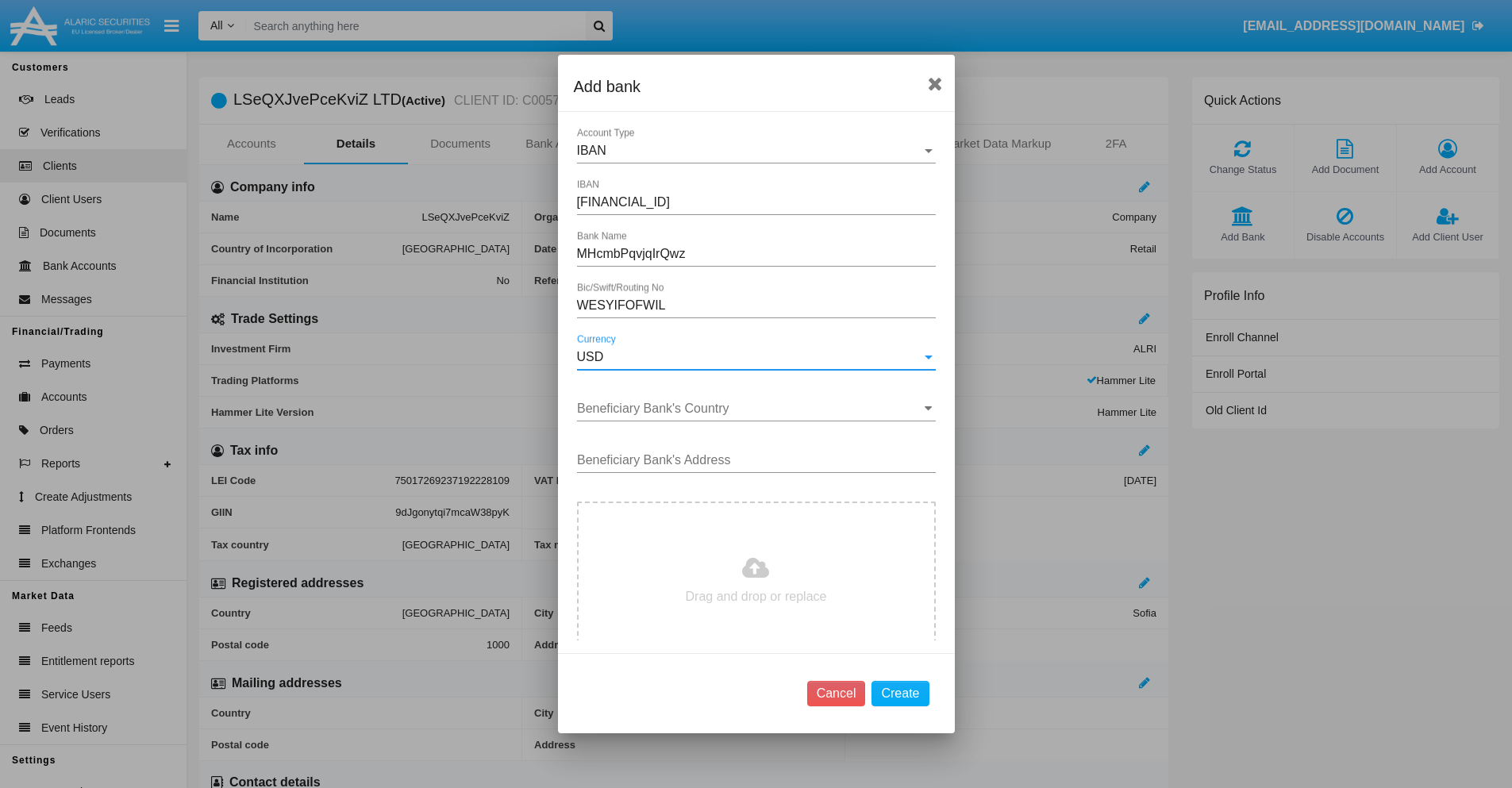
click at [750, 408] on input "Beneficiary Bank's Country" at bounding box center [756, 408] width 359 height 14
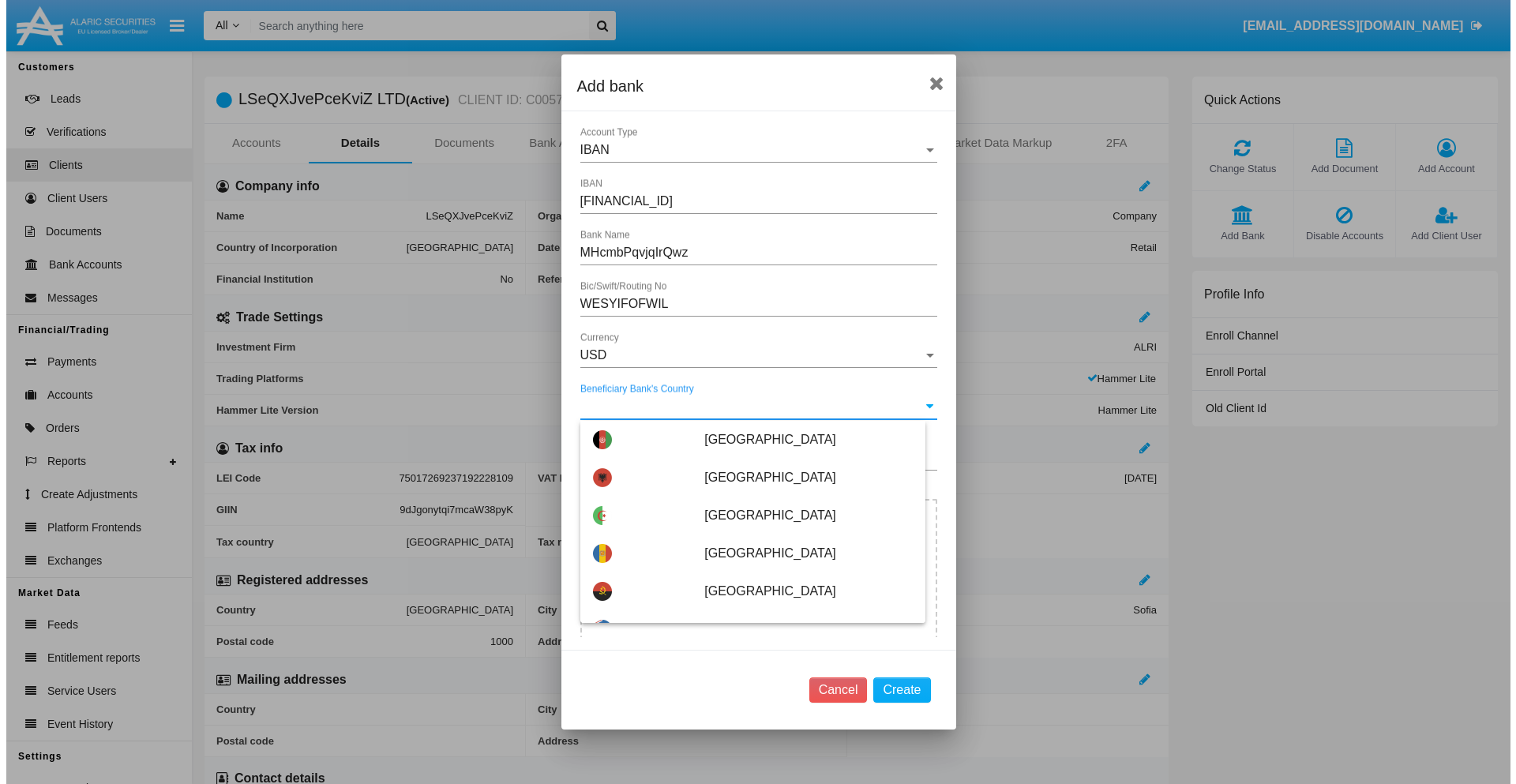
scroll to position [4193, 0]
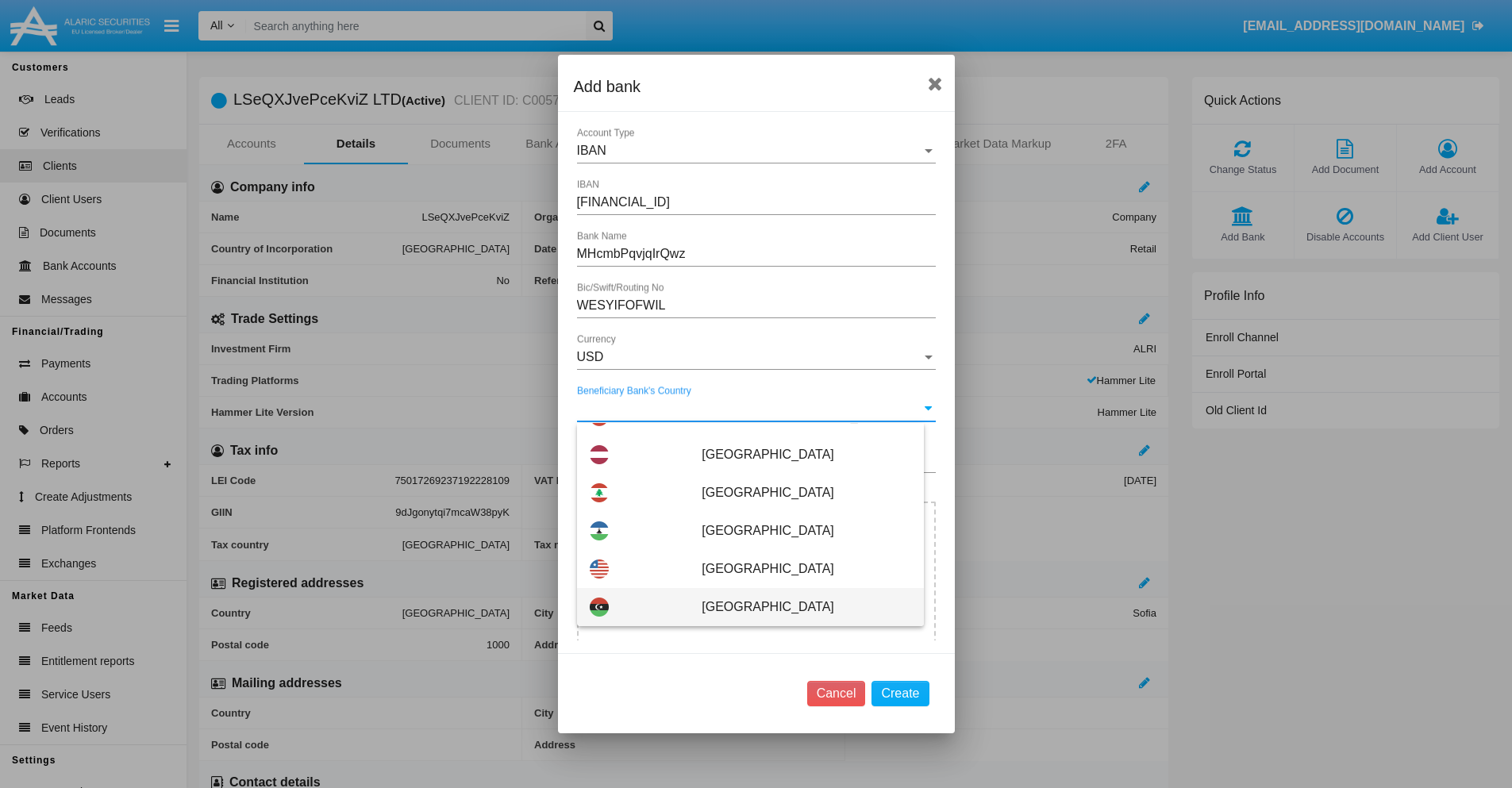
click at [798, 607] on span "[GEOGRAPHIC_DATA]" at bounding box center [806, 607] width 209 height 38
type input "[GEOGRAPHIC_DATA]"
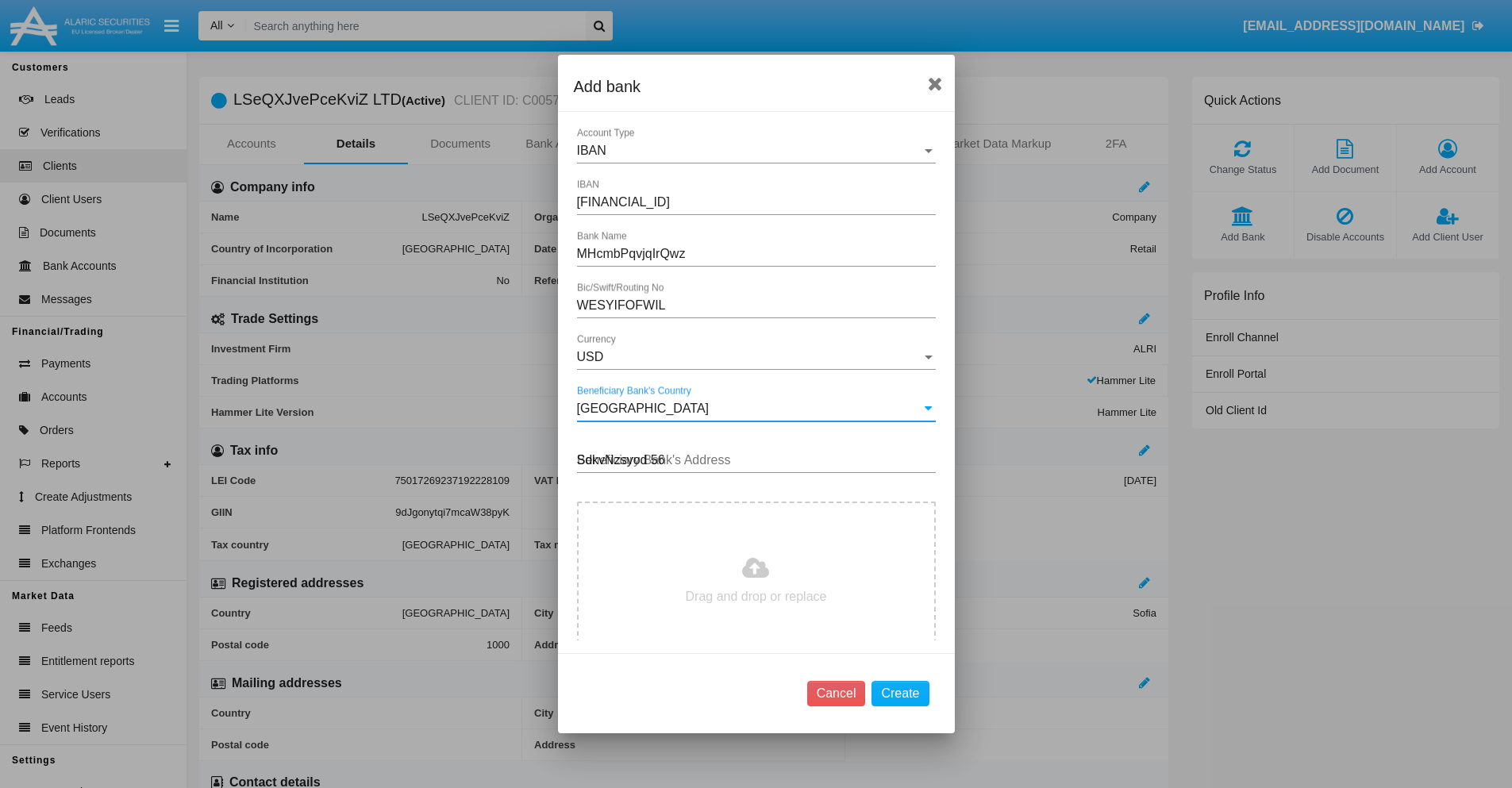
type input "SdkvNzsyod 568"
type input "C:\fakepath\bank-statement.png"
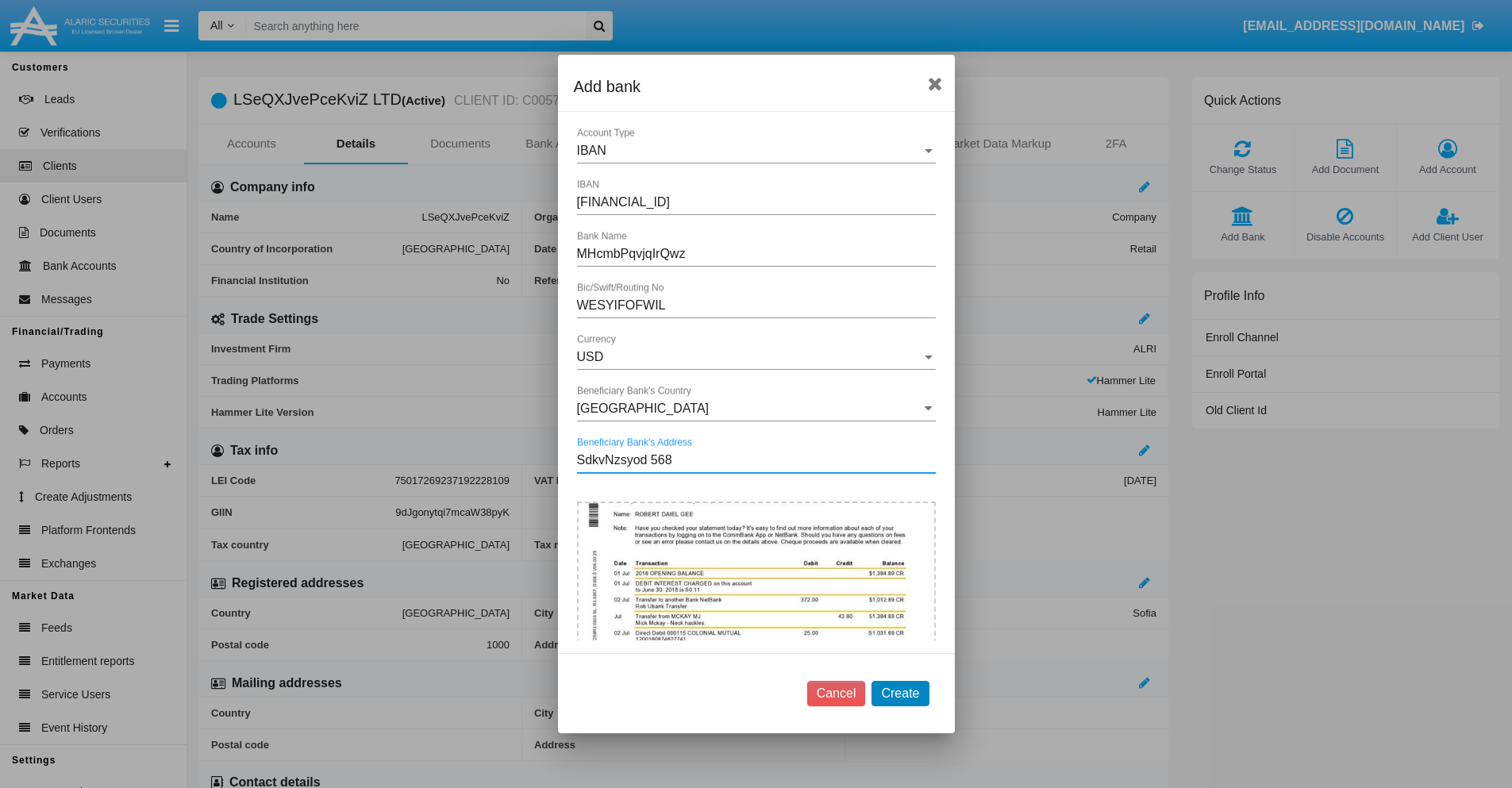
click at [900, 692] on button "Create" at bounding box center [900, 693] width 57 height 25
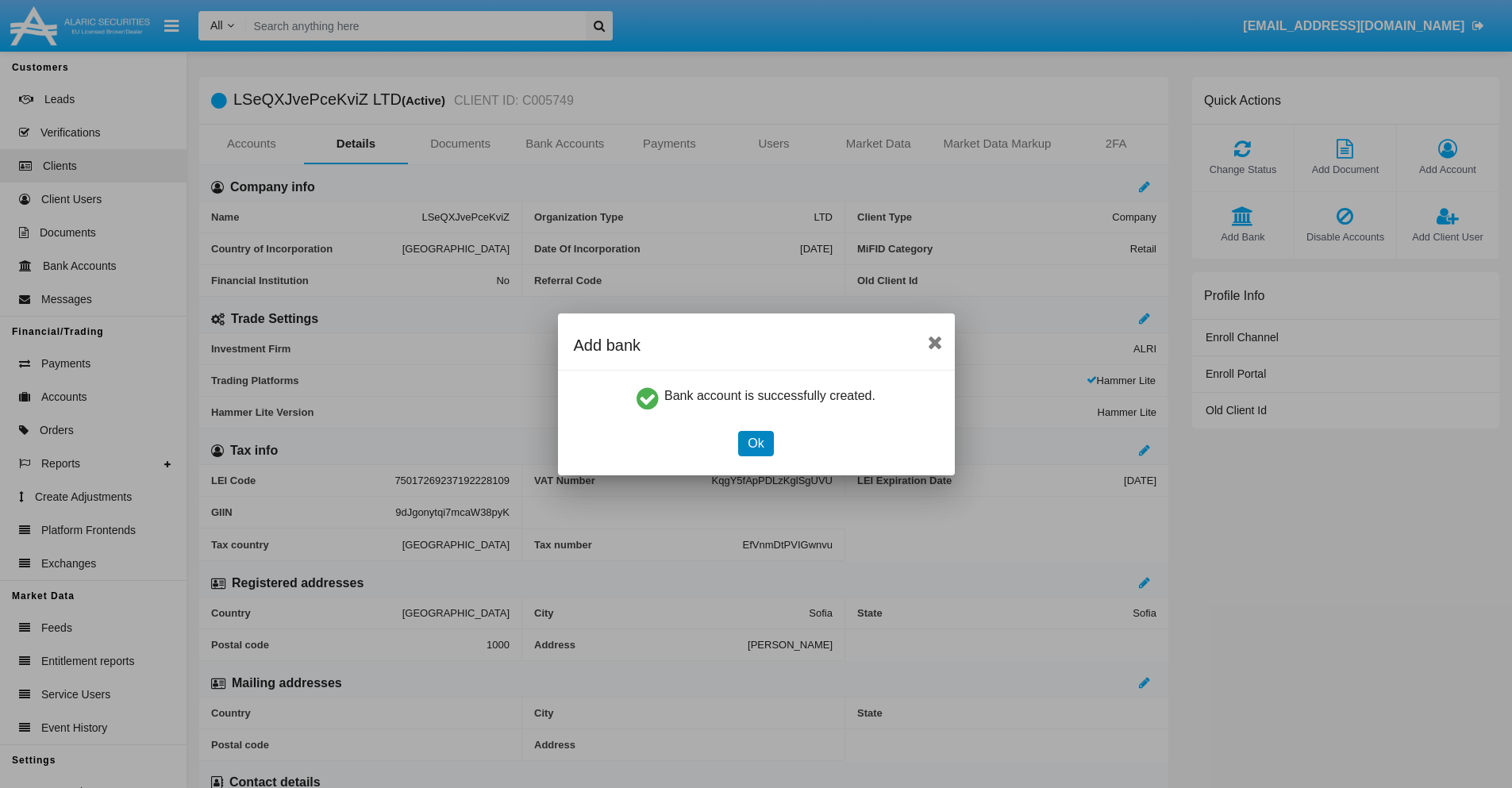
click at [755, 442] on button "Ok" at bounding box center [755, 443] width 35 height 25
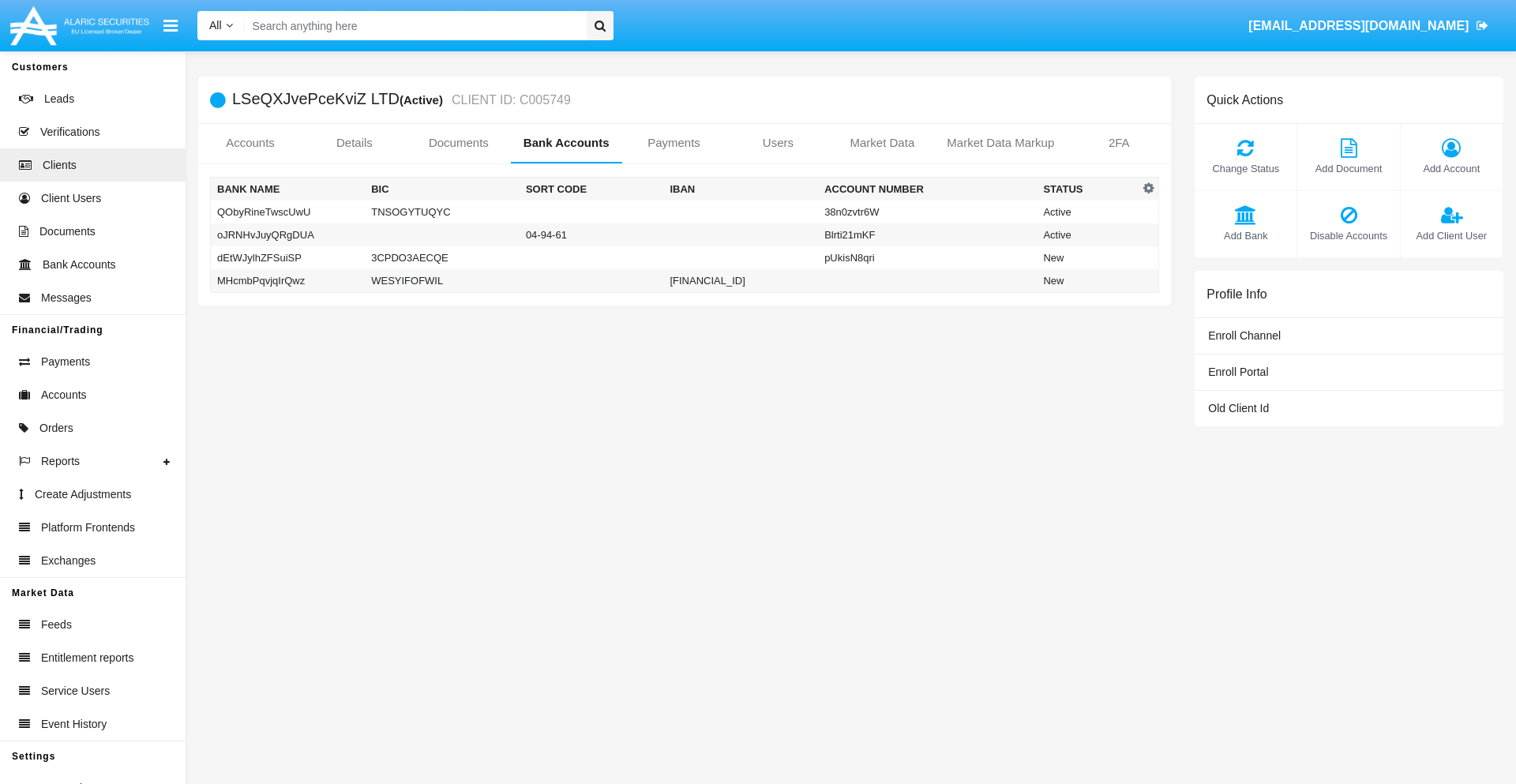
click at [288, 280] on td "MHcmbPqvjqIrQwz" at bounding box center [288, 281] width 155 height 23
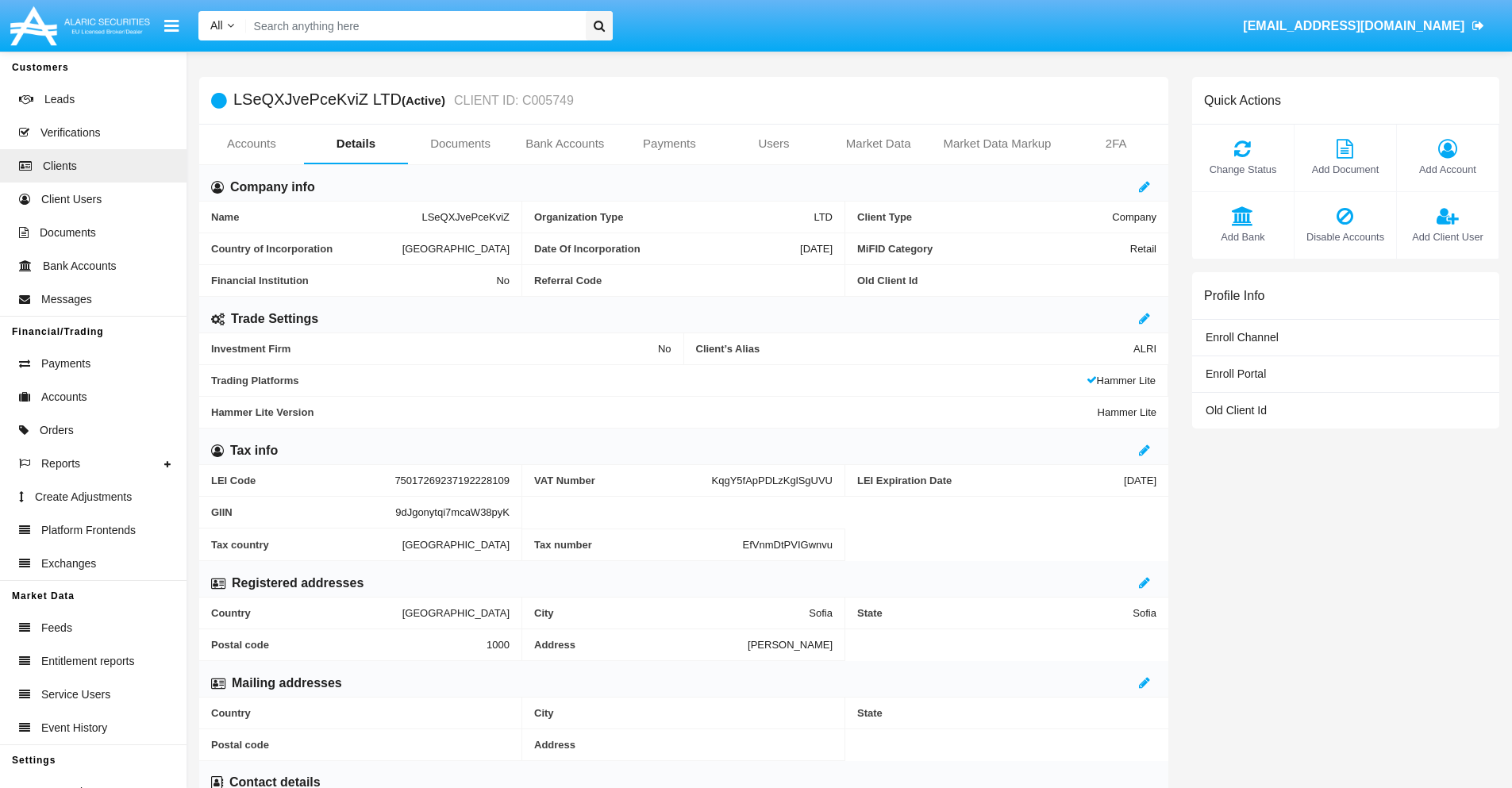
click at [1242, 237] on span "Add Bank" at bounding box center [1243, 236] width 85 height 15
